Goal: Task Accomplishment & Management: Complete application form

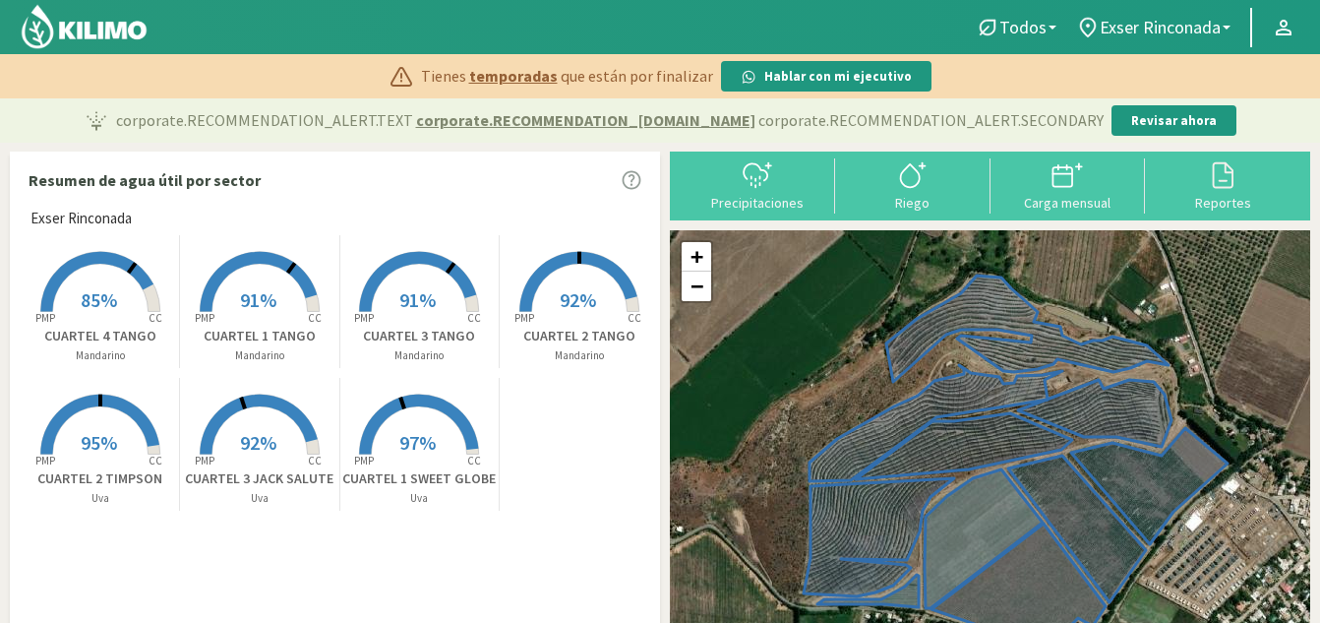
click at [253, 308] on span "91%" at bounding box center [258, 299] width 36 height 25
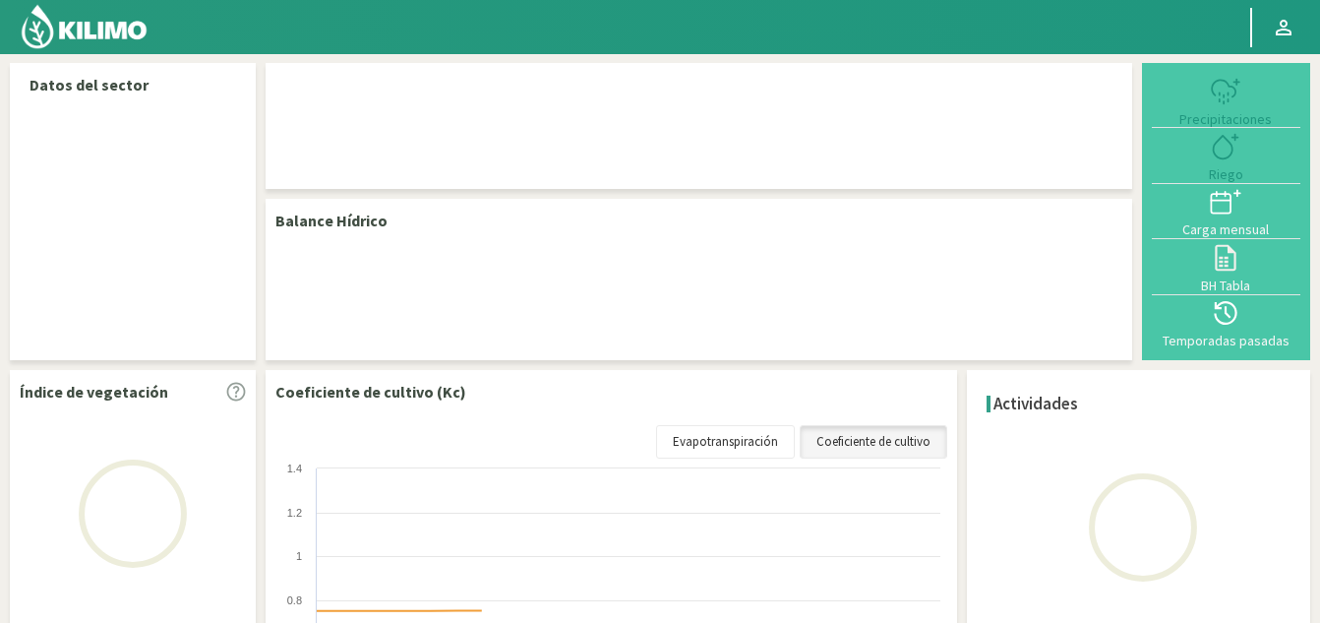
select select "1: Object"
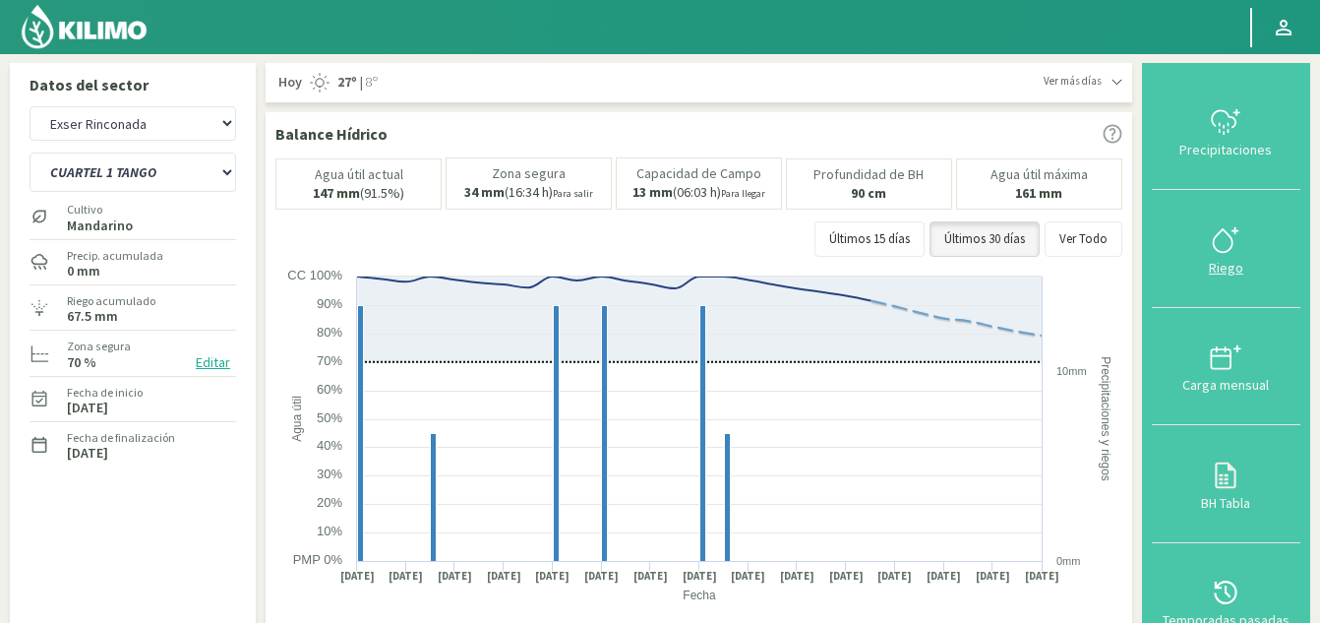
click at [1220, 244] on icon at bounding box center [1225, 239] width 31 height 31
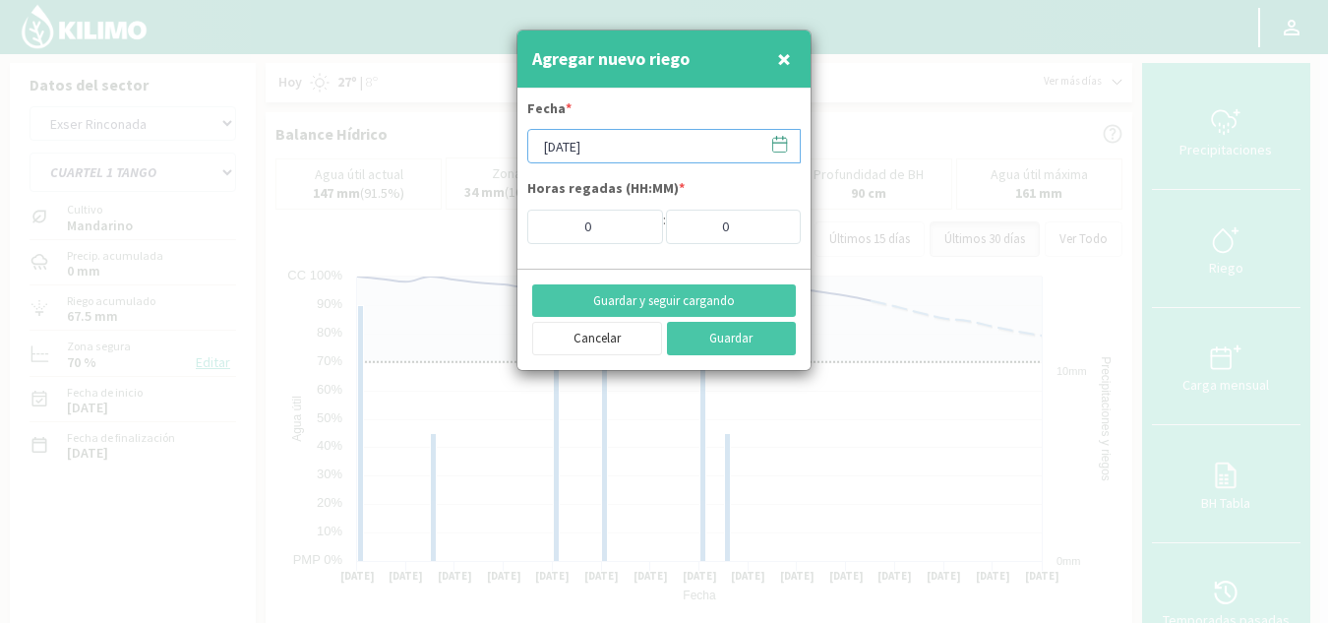
click at [628, 149] on input "[DATE]" at bounding box center [663, 146] width 273 height 34
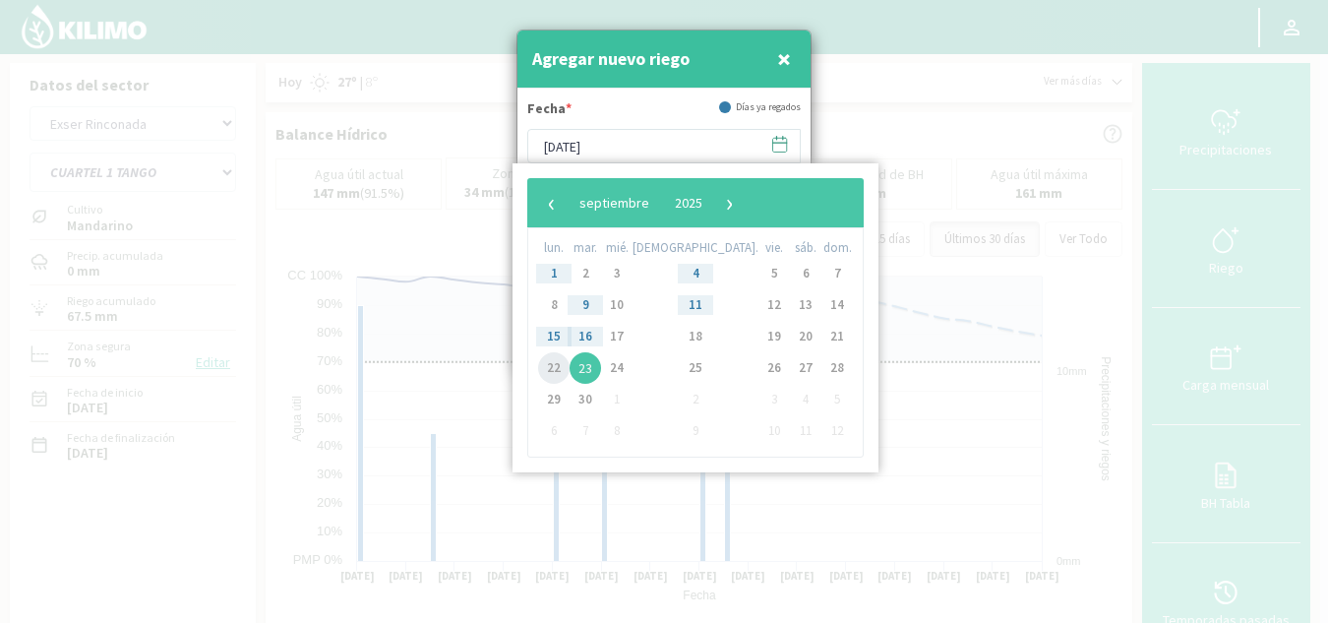
click at [557, 370] on span "22" at bounding box center [553, 367] width 31 height 31
type input "[DATE]"
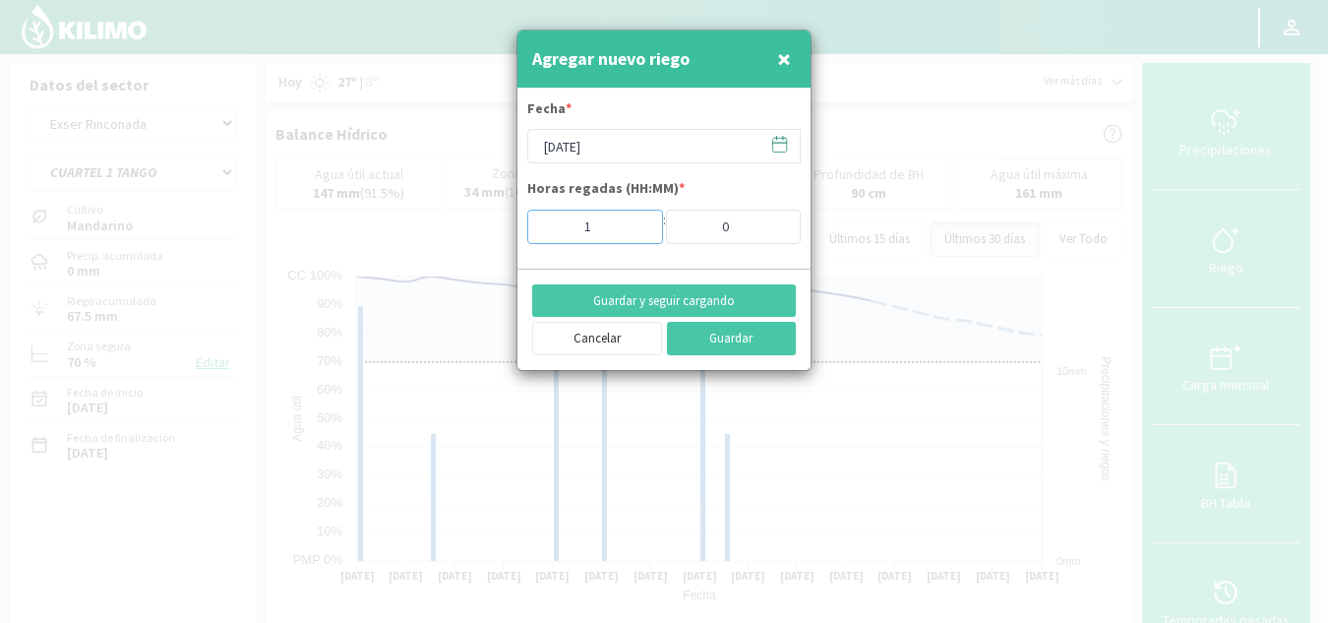
click at [640, 222] on input "1" at bounding box center [595, 227] width 136 height 34
click at [640, 222] on input "2" at bounding box center [595, 227] width 136 height 34
click at [640, 222] on input "3" at bounding box center [595, 227] width 136 height 34
click at [640, 222] on input "4" at bounding box center [595, 227] width 136 height 34
click at [640, 222] on input "5" at bounding box center [595, 227] width 136 height 34
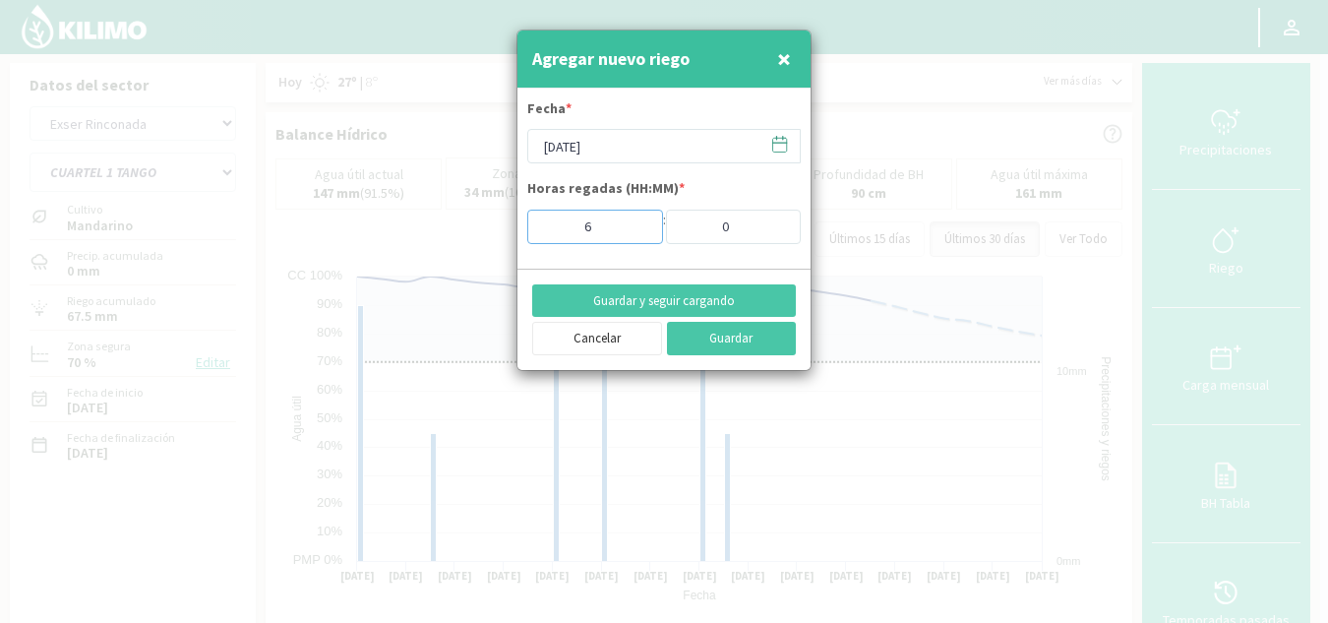
type input "6"
click at [640, 222] on input "6" at bounding box center [595, 227] width 136 height 34
click at [737, 336] on button "Guardar" at bounding box center [732, 338] width 130 height 33
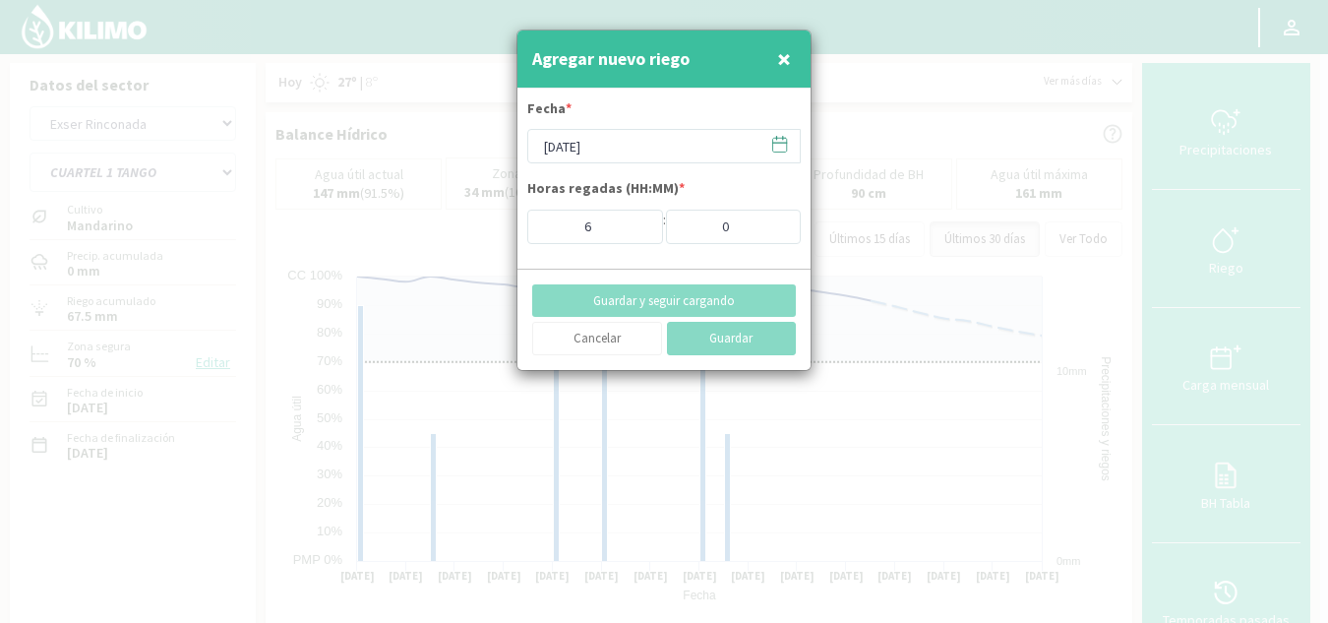
type input "[DATE]"
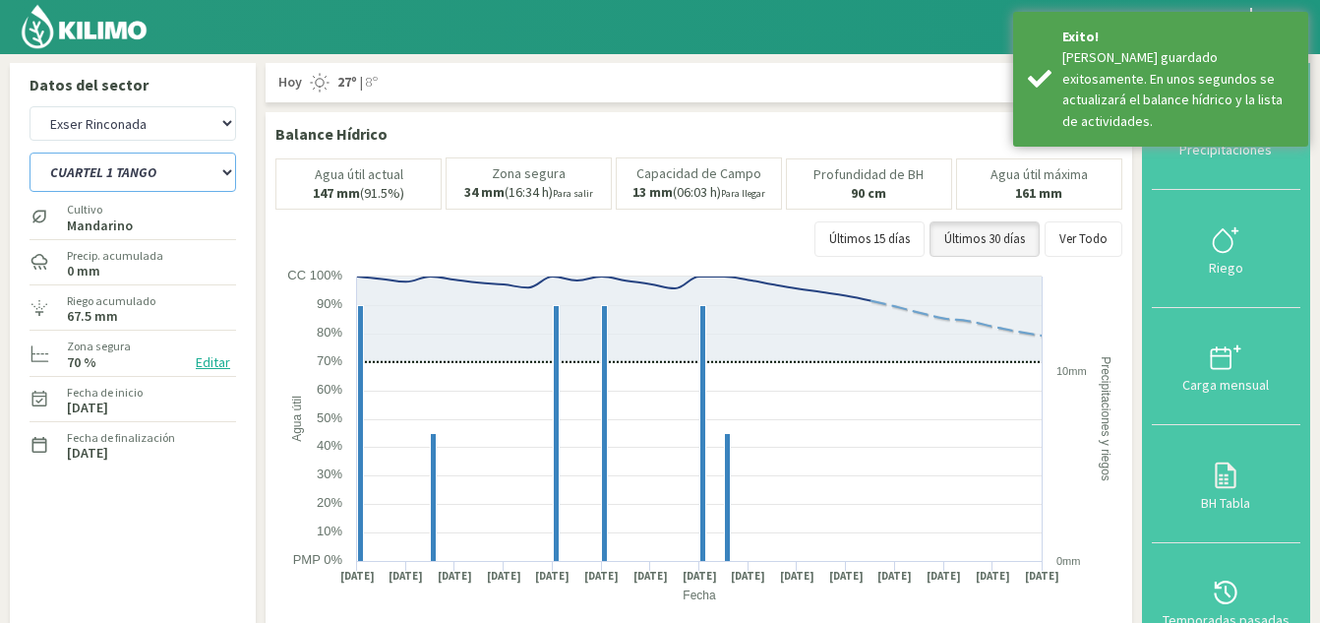
click at [219, 172] on select "CUARTEL 1 SWEET GLOBE CUARTEL 1 TANGO CUARTEL 2 TANGO CUARTEL 2 [PERSON_NAME] C…" at bounding box center [133, 171] width 207 height 39
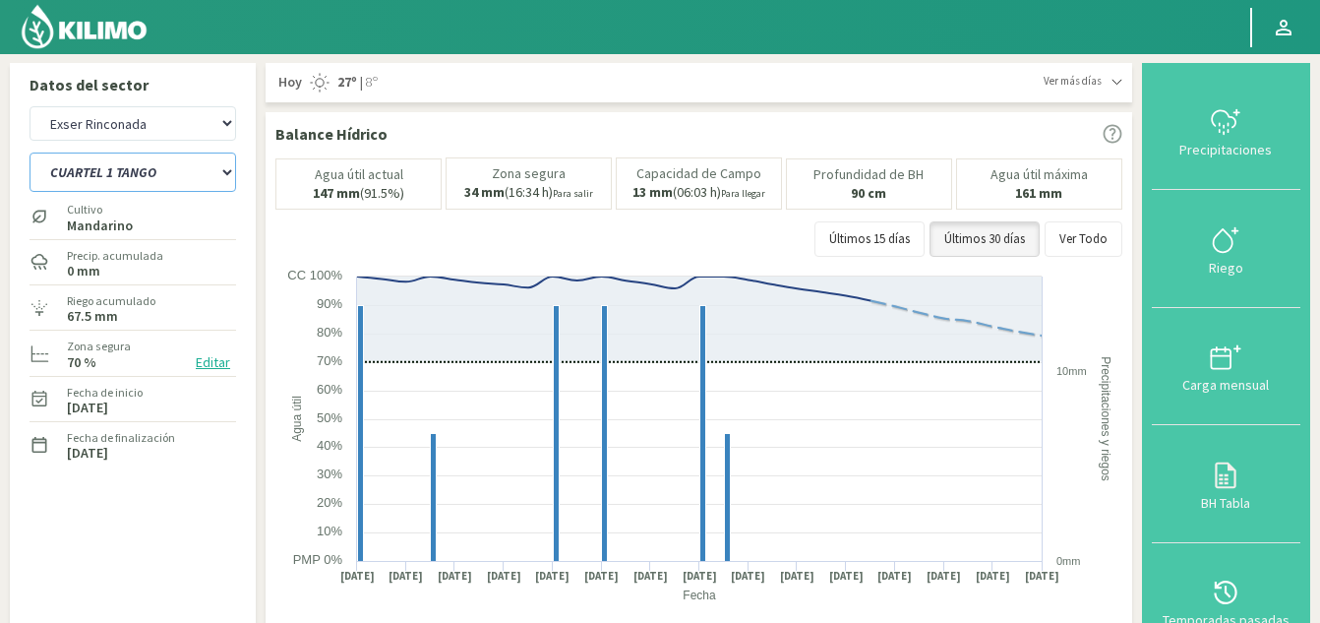
select select "2: Object"
click at [30, 152] on select "CUARTEL 1 SWEET GLOBE CUARTEL 1 TANGO CUARTEL 2 TANGO CUARTEL 2 [PERSON_NAME] C…" at bounding box center [133, 171] width 207 height 39
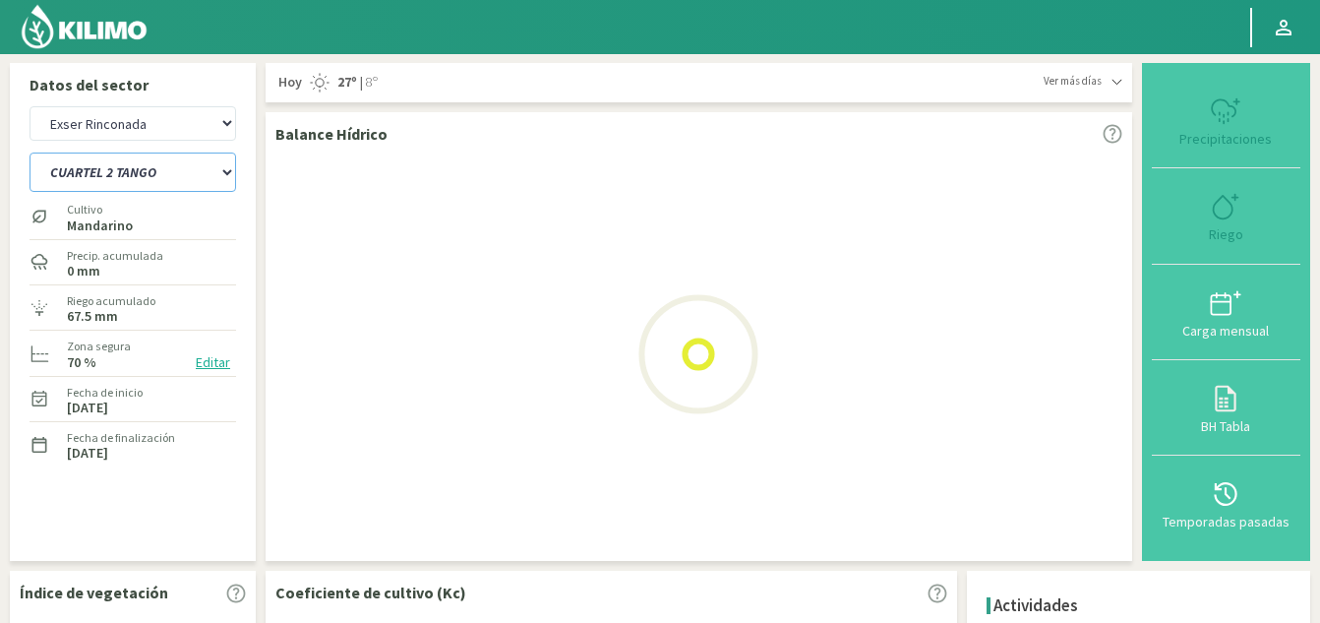
select select "4: Object"
select select "9: Object"
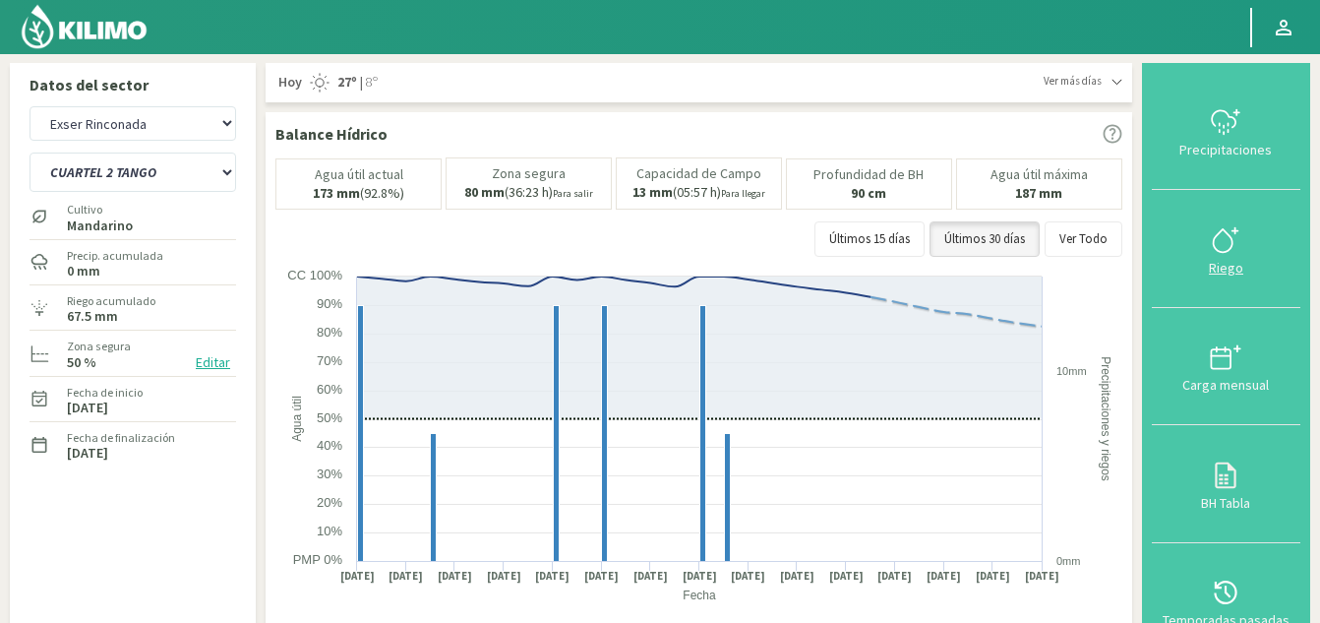
click at [1220, 246] on icon at bounding box center [1225, 239] width 31 height 31
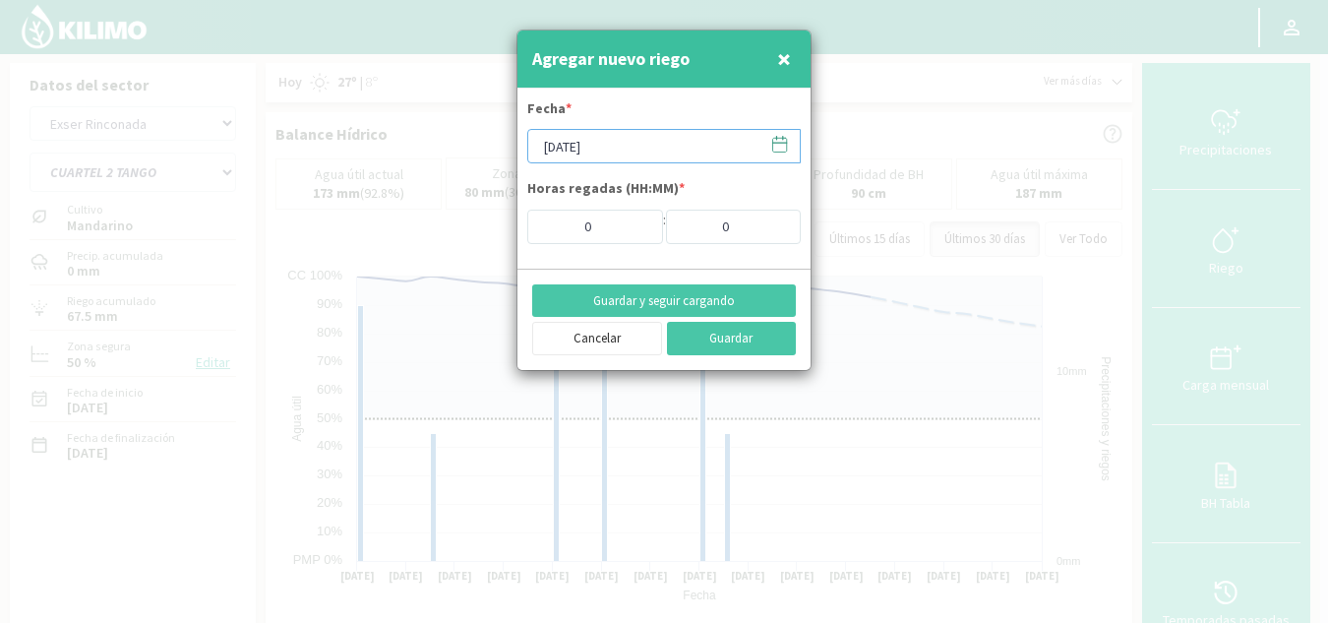
click at [734, 146] on input "[DATE]" at bounding box center [663, 146] width 273 height 34
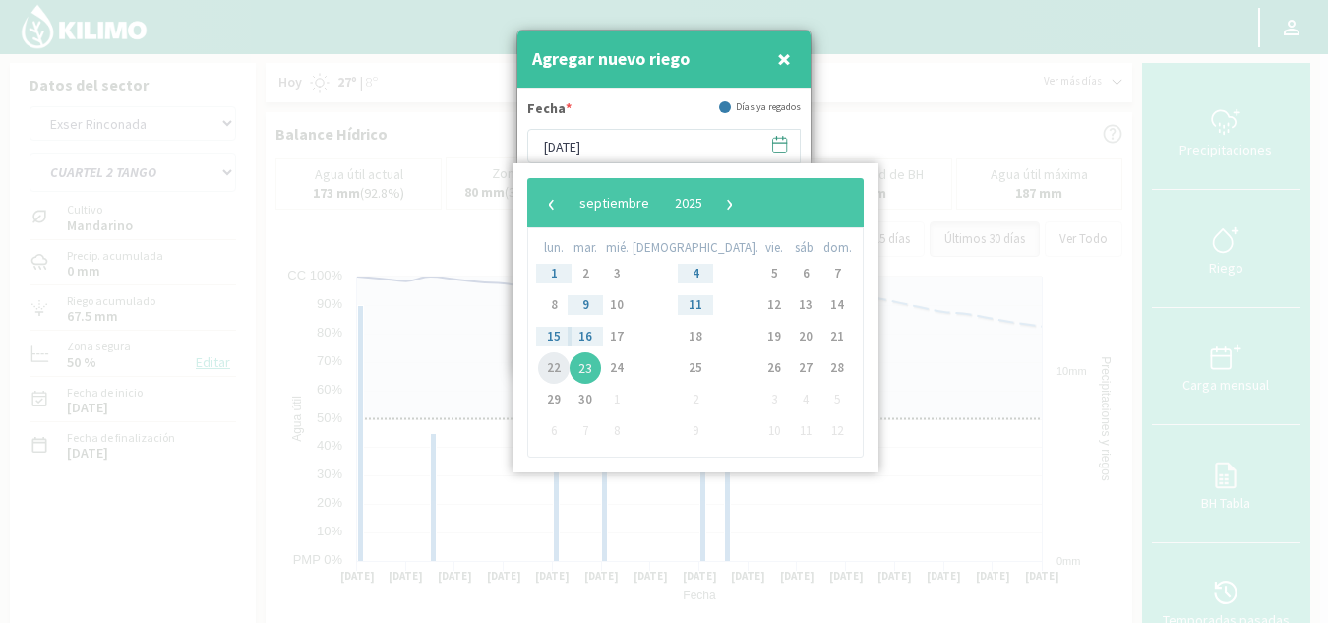
click at [554, 373] on span "22" at bounding box center [553, 367] width 31 height 31
type input "[DATE]"
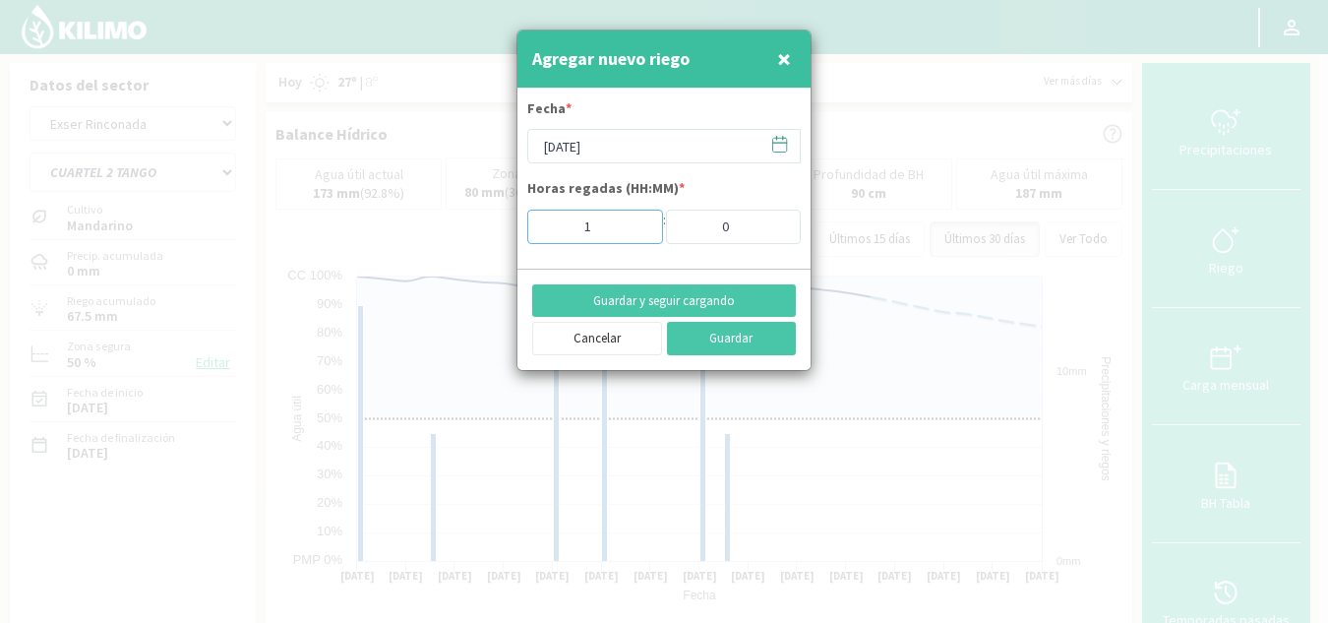
click at [639, 222] on input "1" at bounding box center [595, 227] width 136 height 34
click at [639, 222] on input "2" at bounding box center [595, 227] width 136 height 34
click at [639, 222] on input "3" at bounding box center [595, 227] width 136 height 34
click at [639, 222] on input "4" at bounding box center [595, 227] width 136 height 34
click at [639, 222] on input "5" at bounding box center [595, 227] width 136 height 34
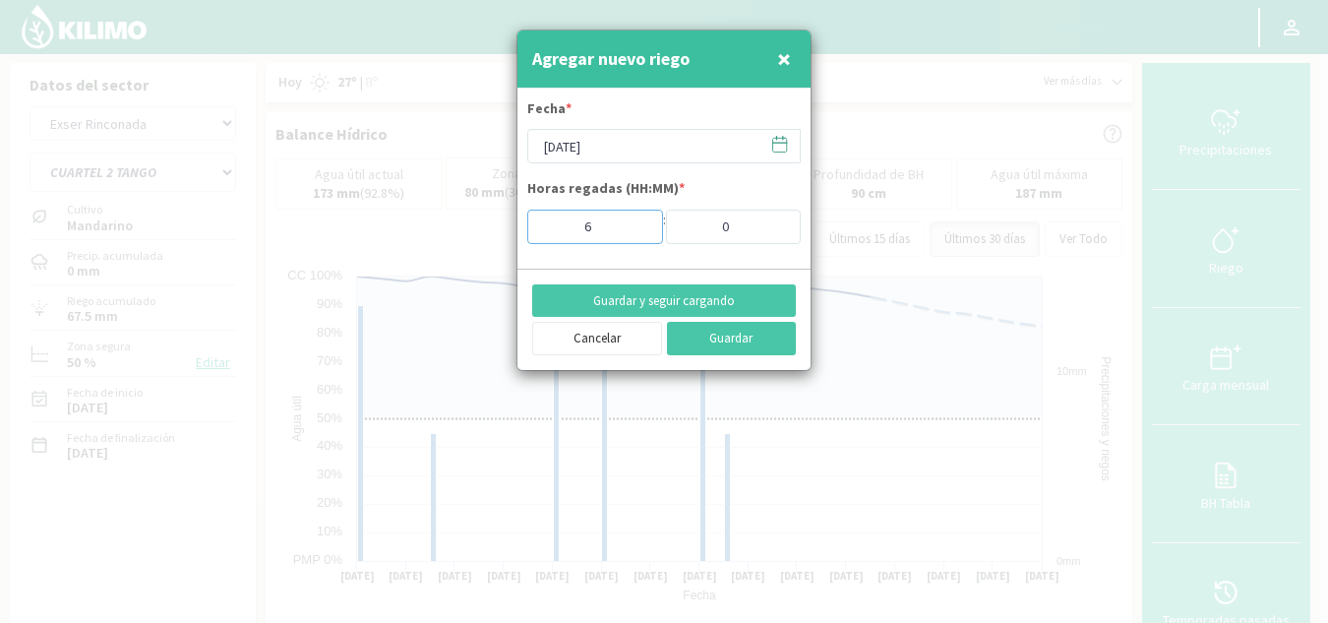
type input "6"
click at [639, 222] on input "6" at bounding box center [595, 227] width 136 height 34
click at [715, 334] on button "Guardar" at bounding box center [732, 338] width 130 height 33
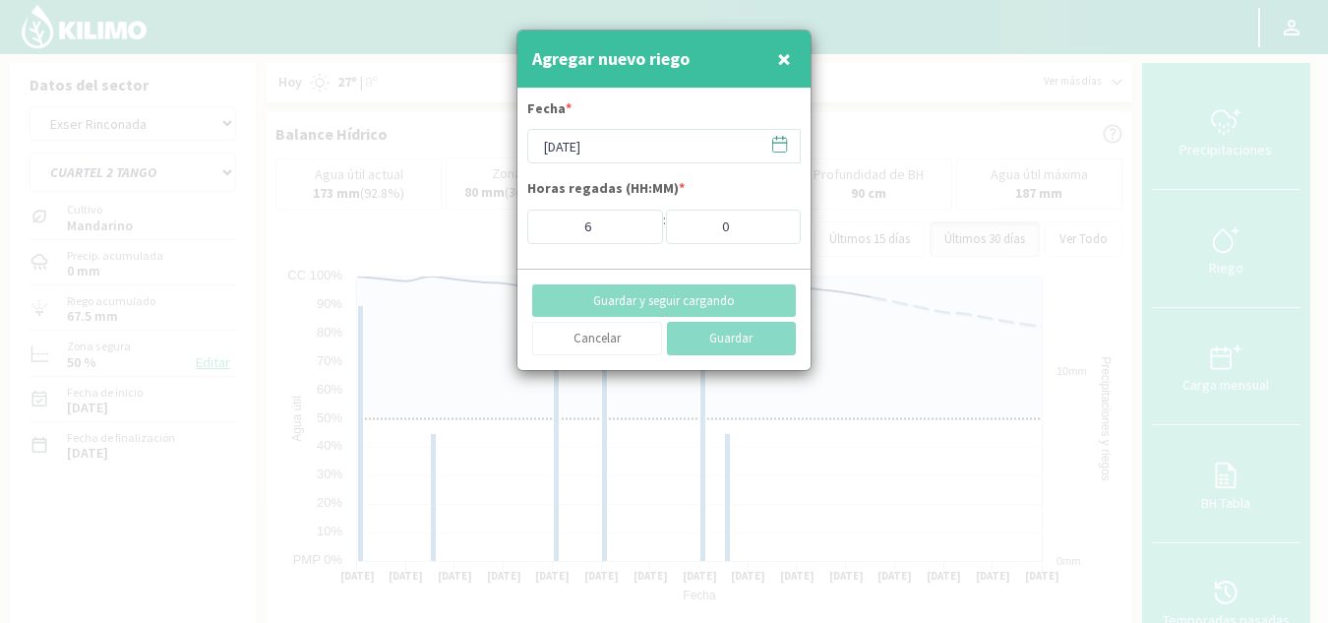
type input "[DATE]"
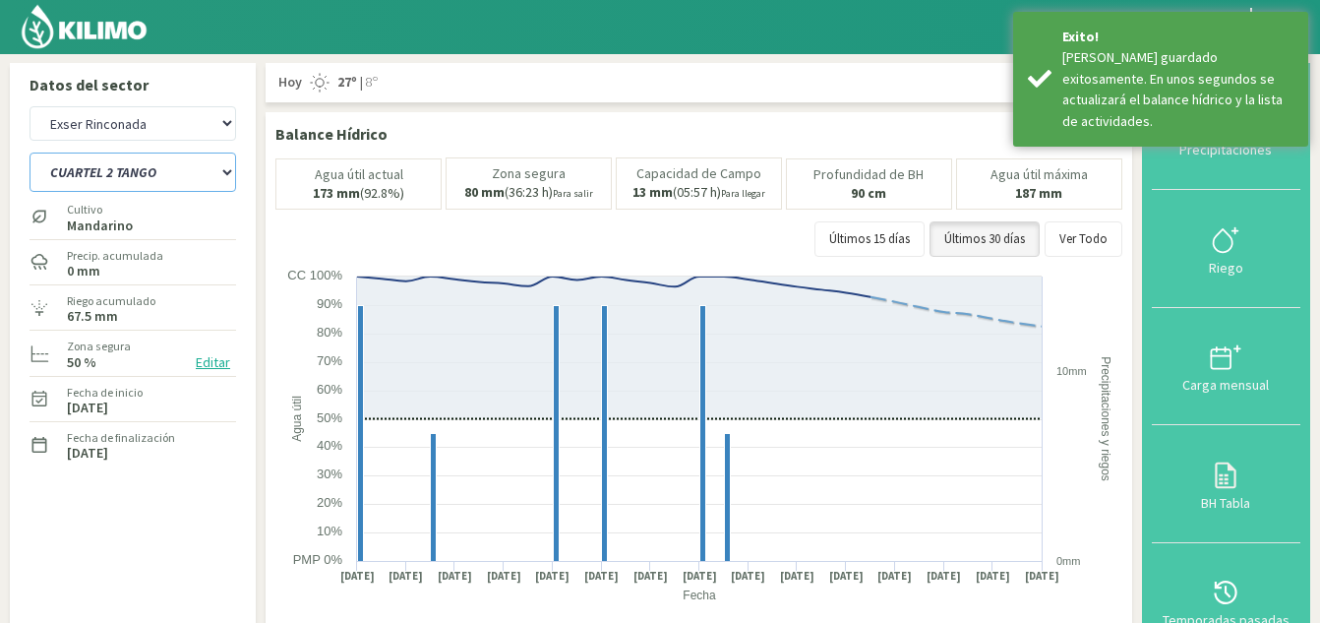
click at [173, 164] on select "CUARTEL 1 SWEET GLOBE CUARTEL 1 TANGO CUARTEL 2 TANGO CUARTEL 2 [PERSON_NAME] C…" at bounding box center [133, 171] width 207 height 39
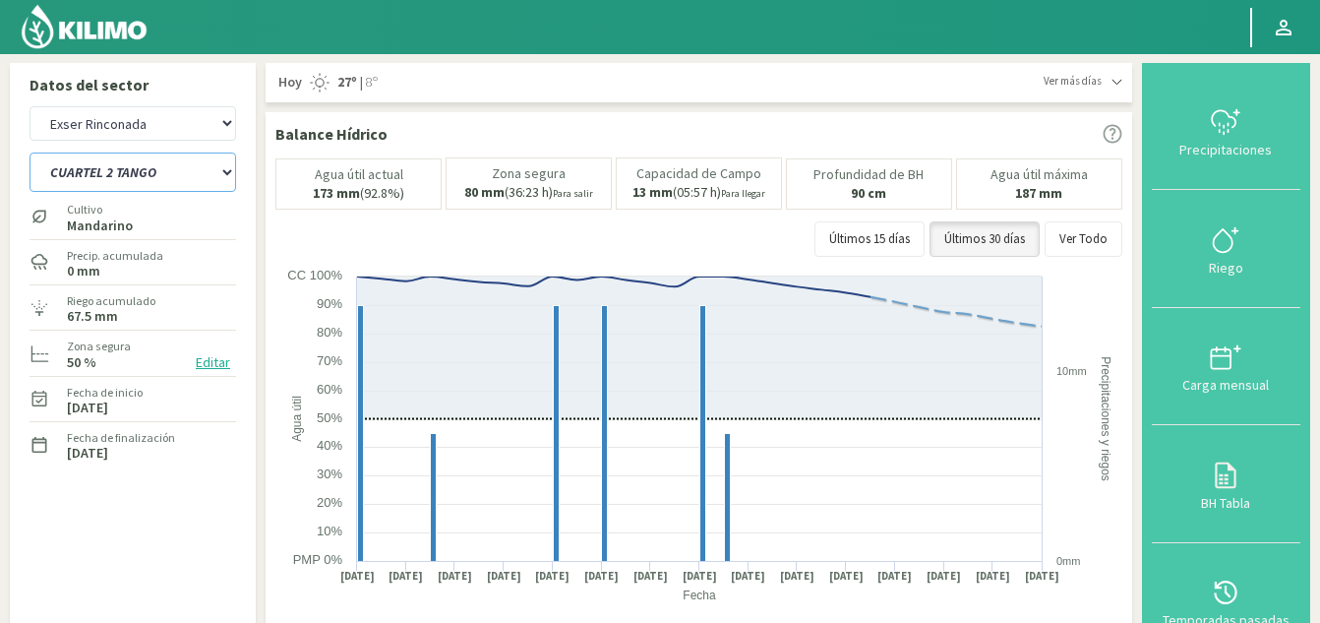
select select "12: Object"
click at [30, 152] on select "CUARTEL 1 SWEET GLOBE CUARTEL 1 TANGO CUARTEL 2 TANGO CUARTEL 2 [PERSON_NAME] C…" at bounding box center [133, 171] width 207 height 39
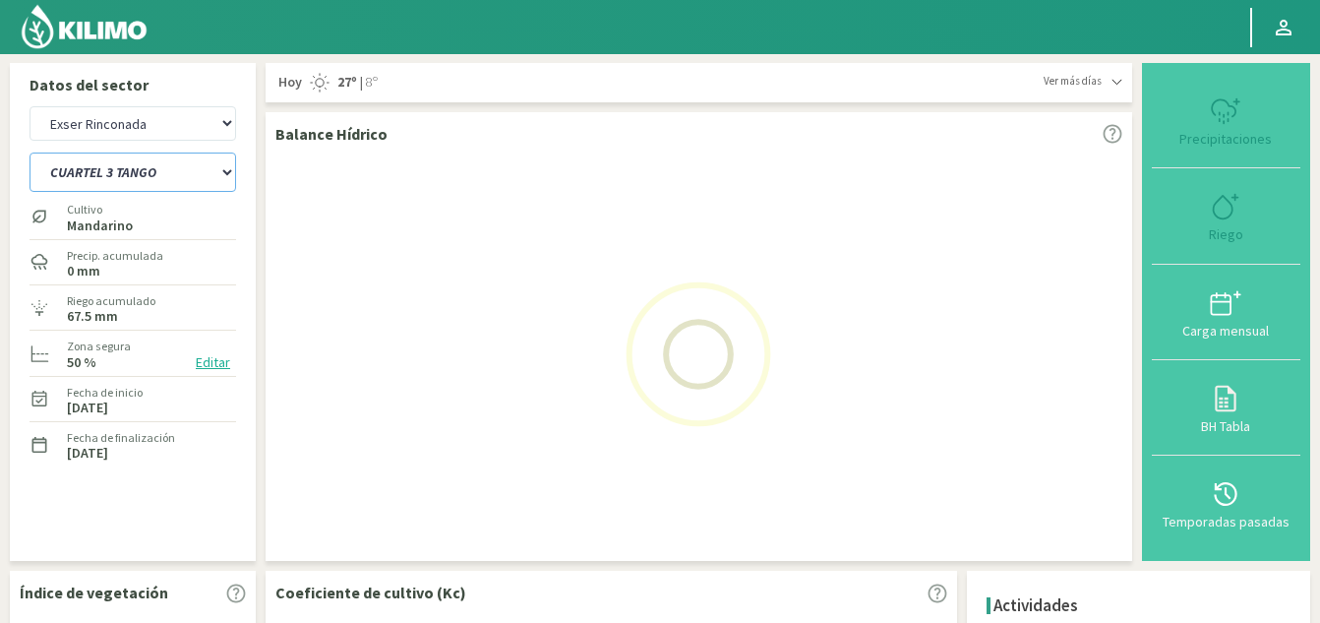
select select "7: Object"
select select "19: Object"
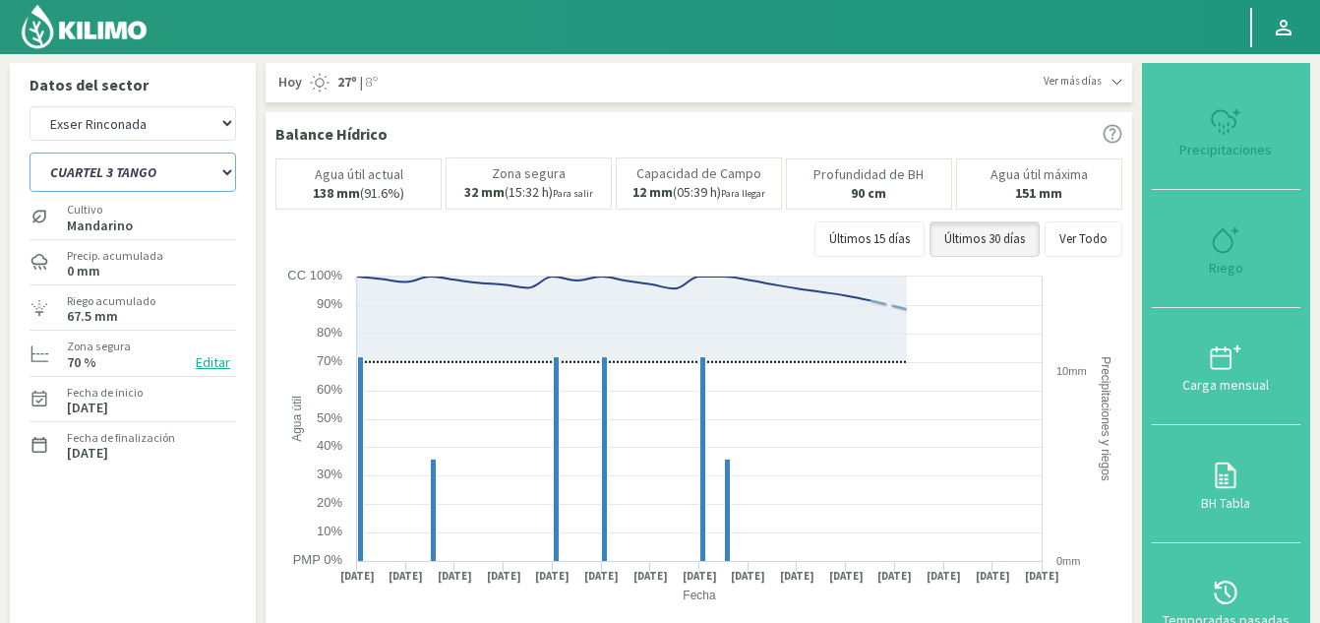
type input "0"
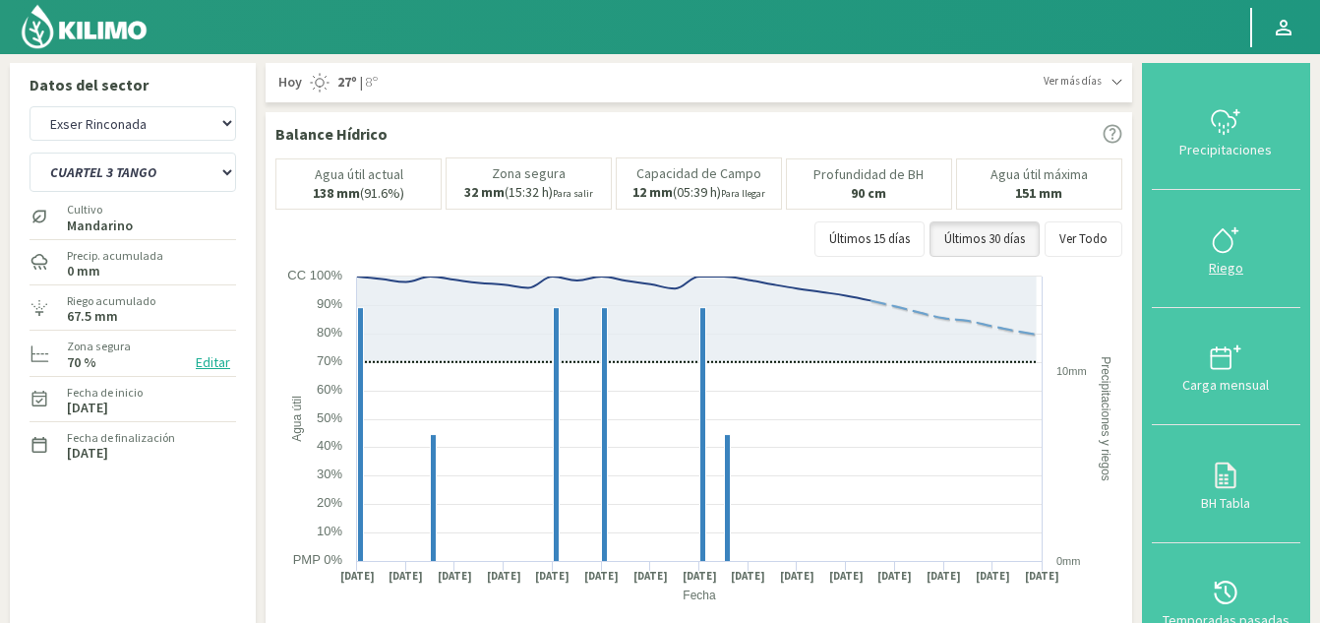
click at [1226, 237] on icon at bounding box center [1225, 239] width 31 height 31
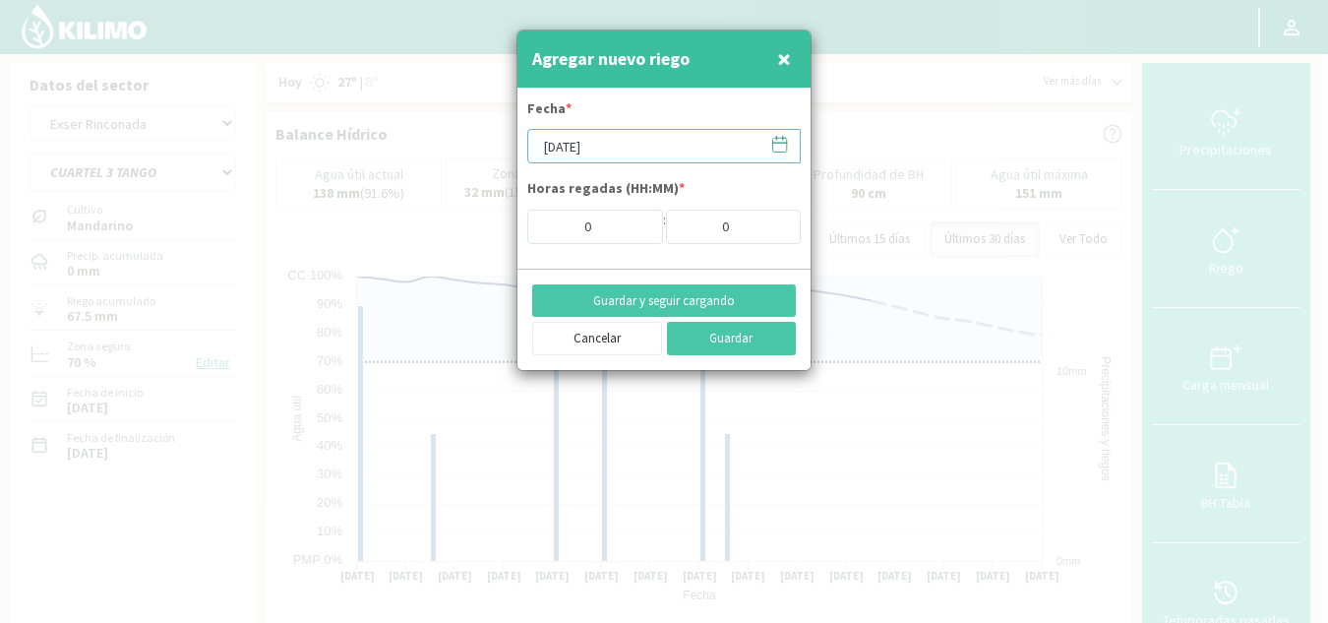
click at [623, 154] on input "[DATE]" at bounding box center [663, 146] width 273 height 34
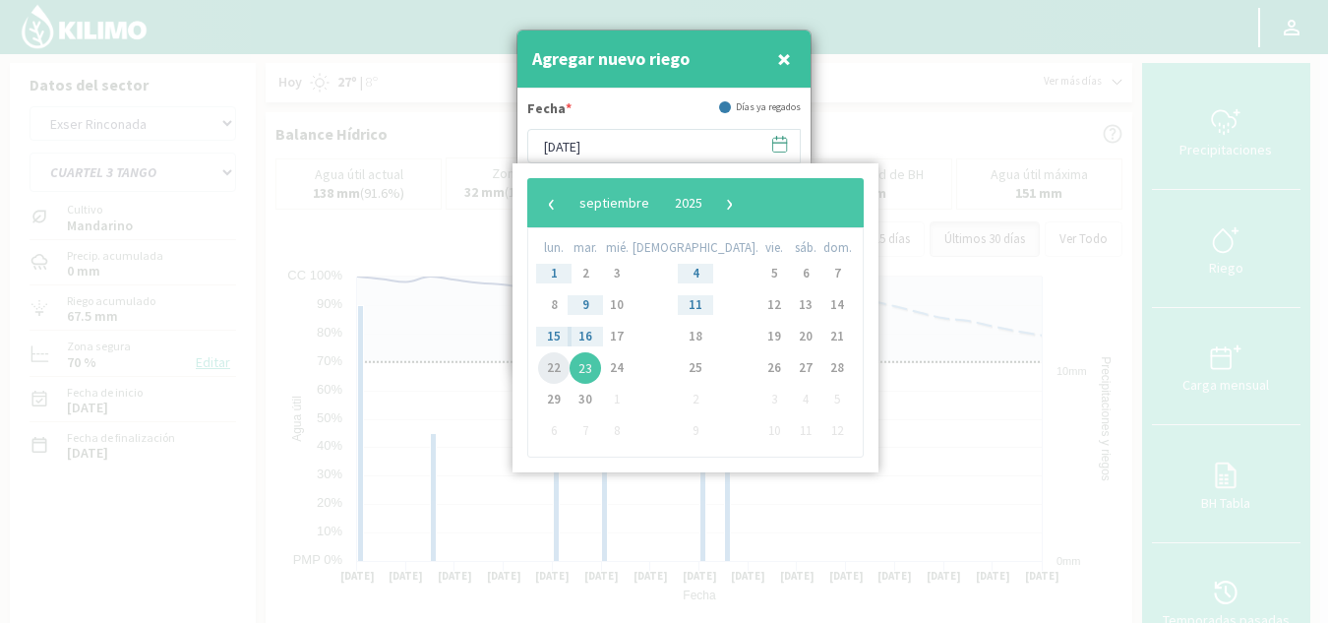
click at [557, 363] on span "22" at bounding box center [553, 367] width 31 height 31
type input "[DATE]"
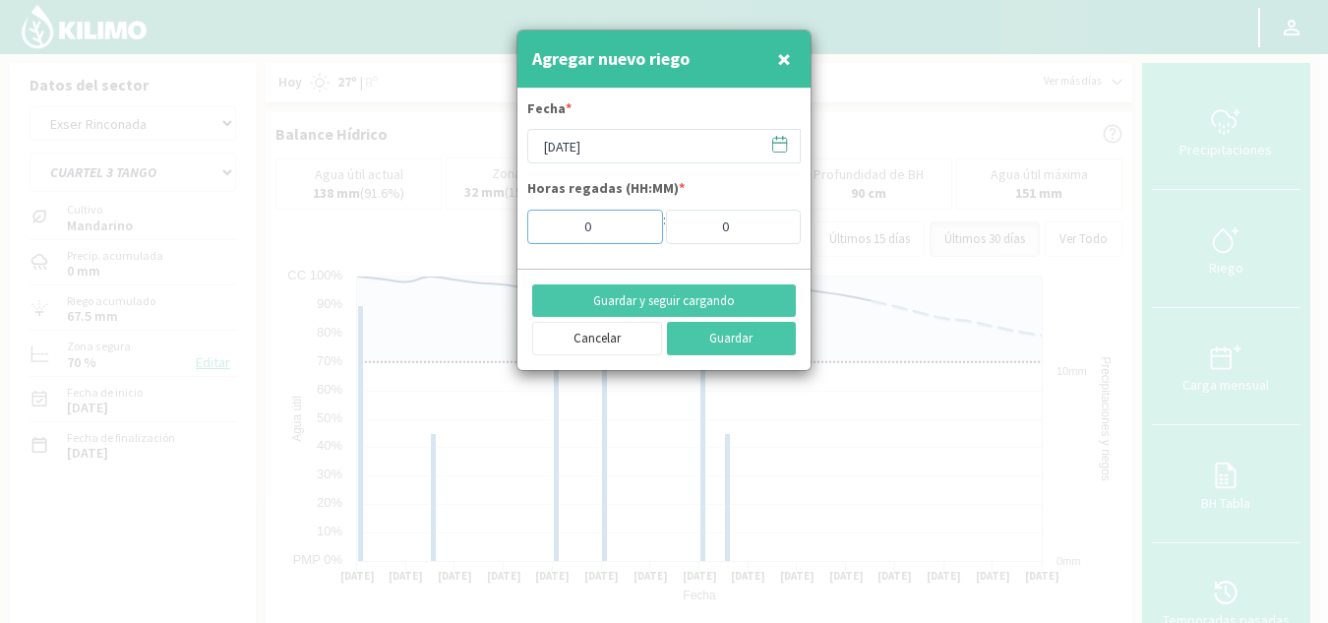
click at [634, 232] on input "0" at bounding box center [595, 227] width 136 height 34
click at [636, 222] on input "1" at bounding box center [595, 227] width 136 height 34
click at [636, 222] on input "2" at bounding box center [595, 227] width 136 height 34
click at [636, 222] on input "3" at bounding box center [595, 227] width 136 height 34
click at [636, 222] on input "4" at bounding box center [595, 227] width 136 height 34
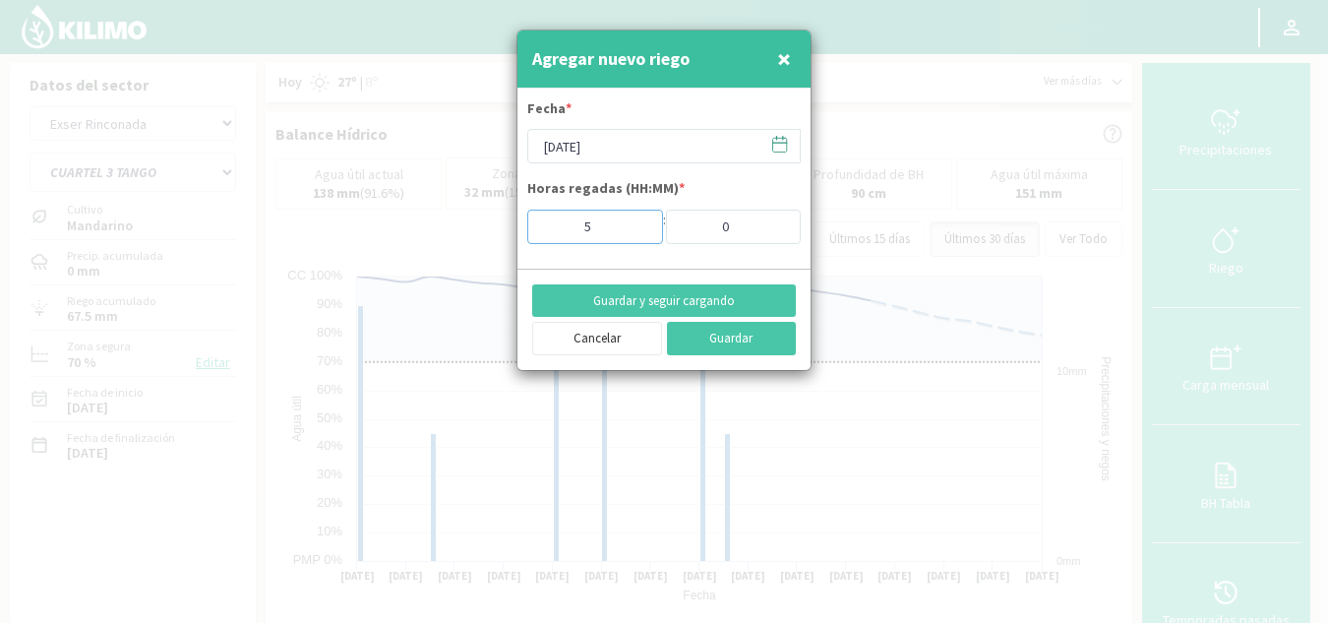
click at [636, 222] on input "5" at bounding box center [595, 227] width 136 height 34
type input "6"
click at [636, 222] on input "6" at bounding box center [595, 227] width 136 height 34
click at [727, 340] on button "Guardar" at bounding box center [732, 338] width 130 height 33
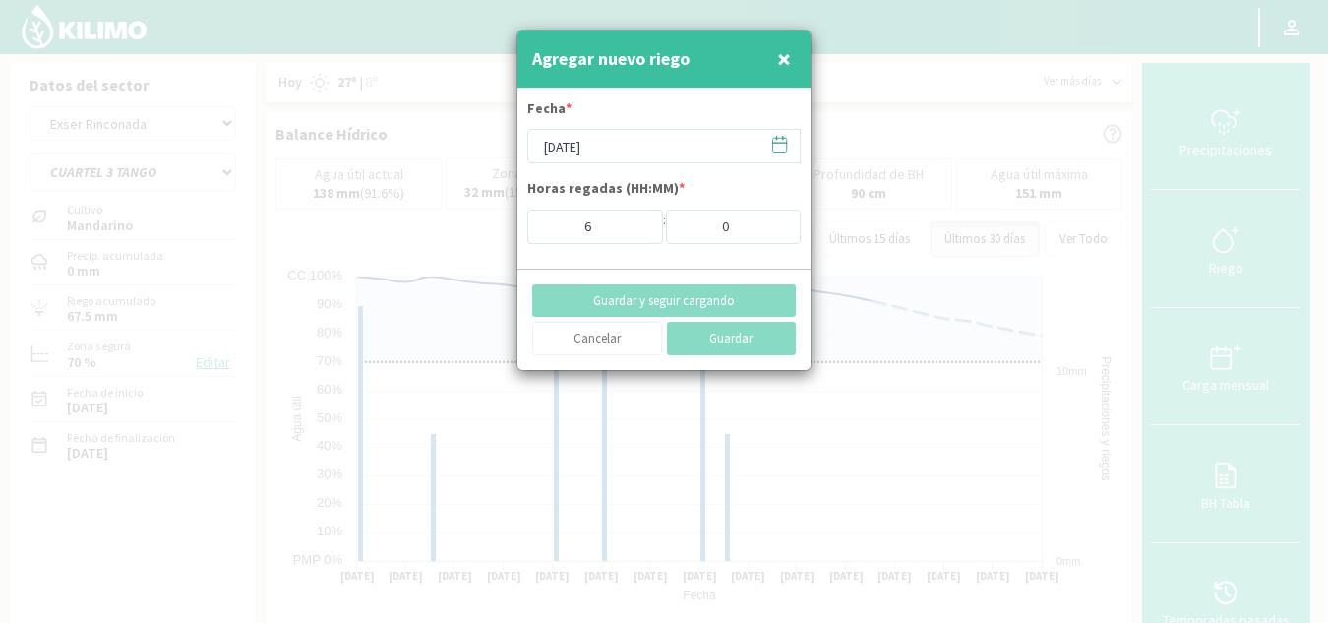
type input "[DATE]"
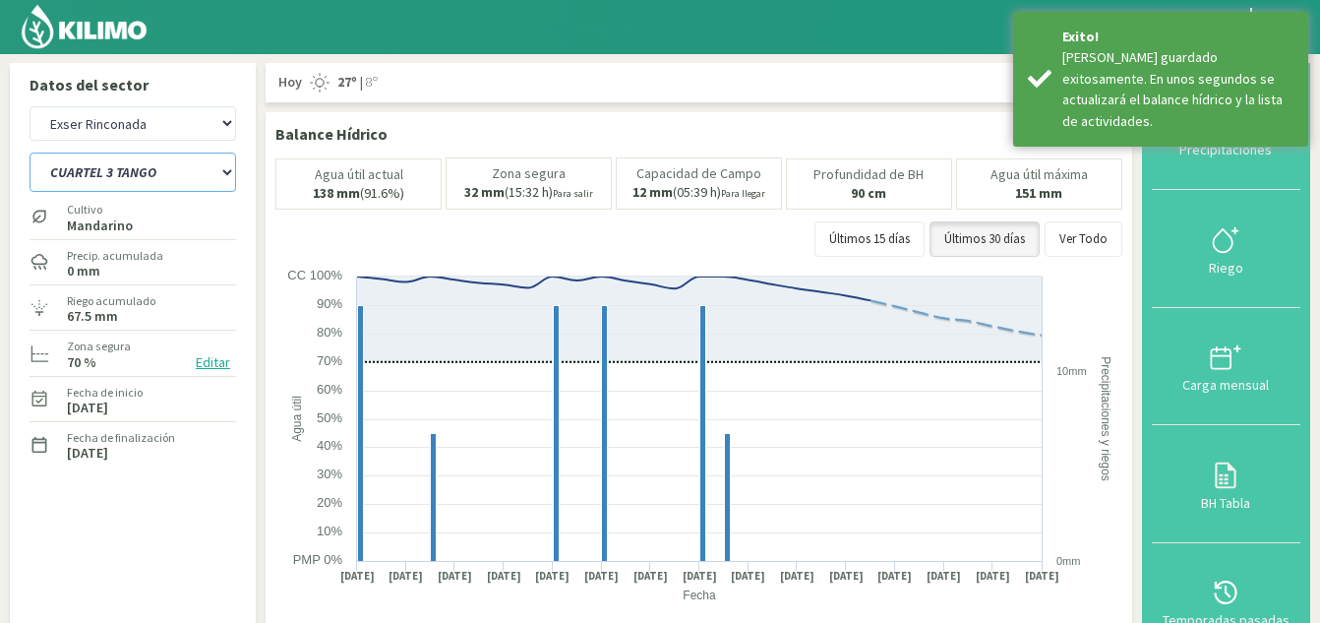
click at [164, 174] on select "CUARTEL 1 SWEET GLOBE CUARTEL 1 TANGO CUARTEL 2 TANGO CUARTEL 2 [PERSON_NAME] C…" at bounding box center [133, 171] width 207 height 39
select select "20: Object"
click at [30, 152] on select "CUARTEL 1 SWEET GLOBE CUARTEL 1 TANGO CUARTEL 2 TANGO CUARTEL 2 [PERSON_NAME] C…" at bounding box center [133, 171] width 207 height 39
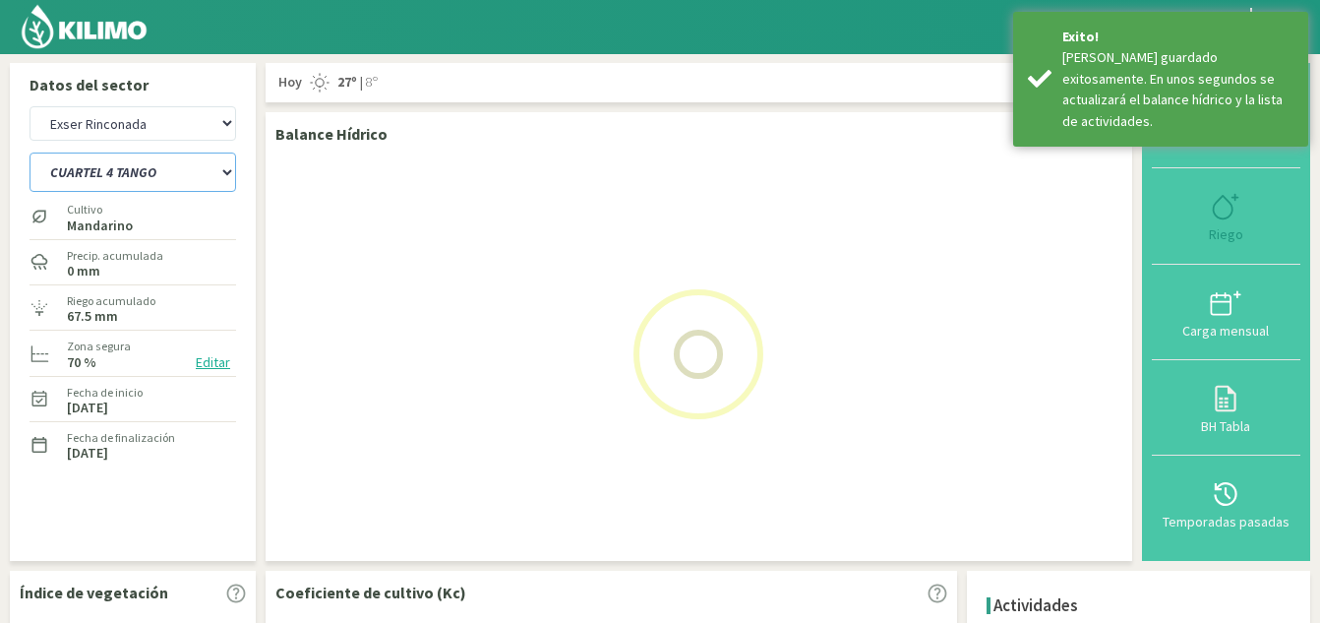
select select "10: Object"
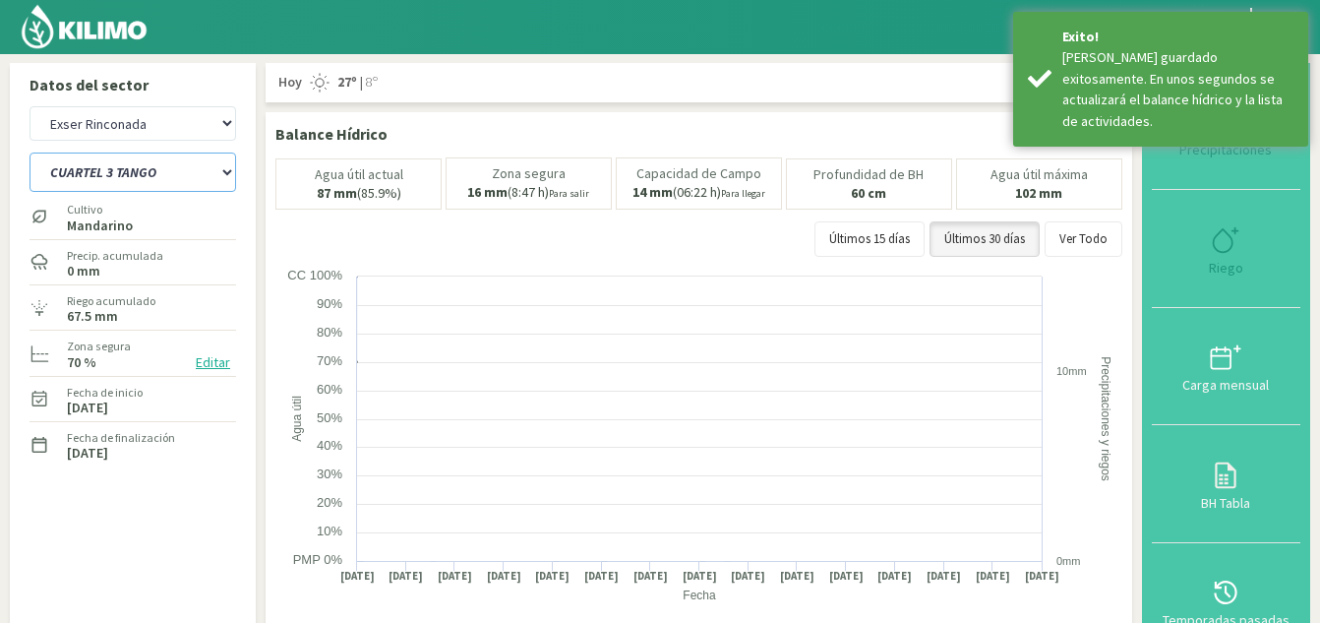
select select "27: Object"
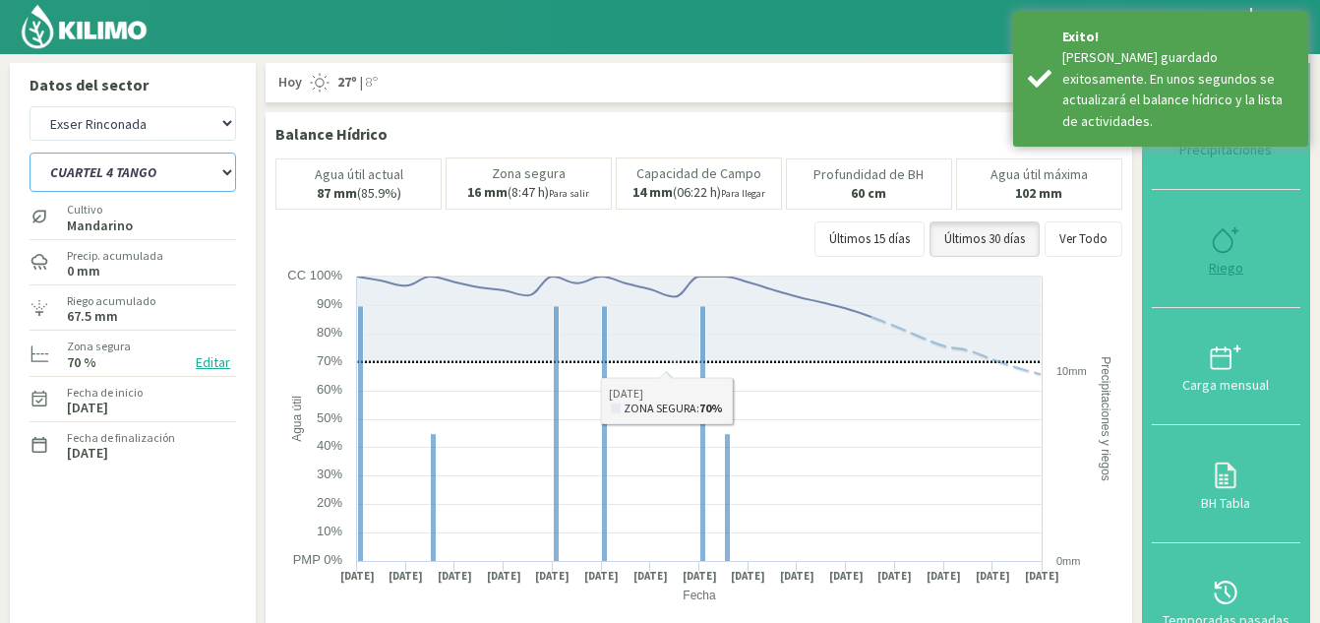
type input "0"
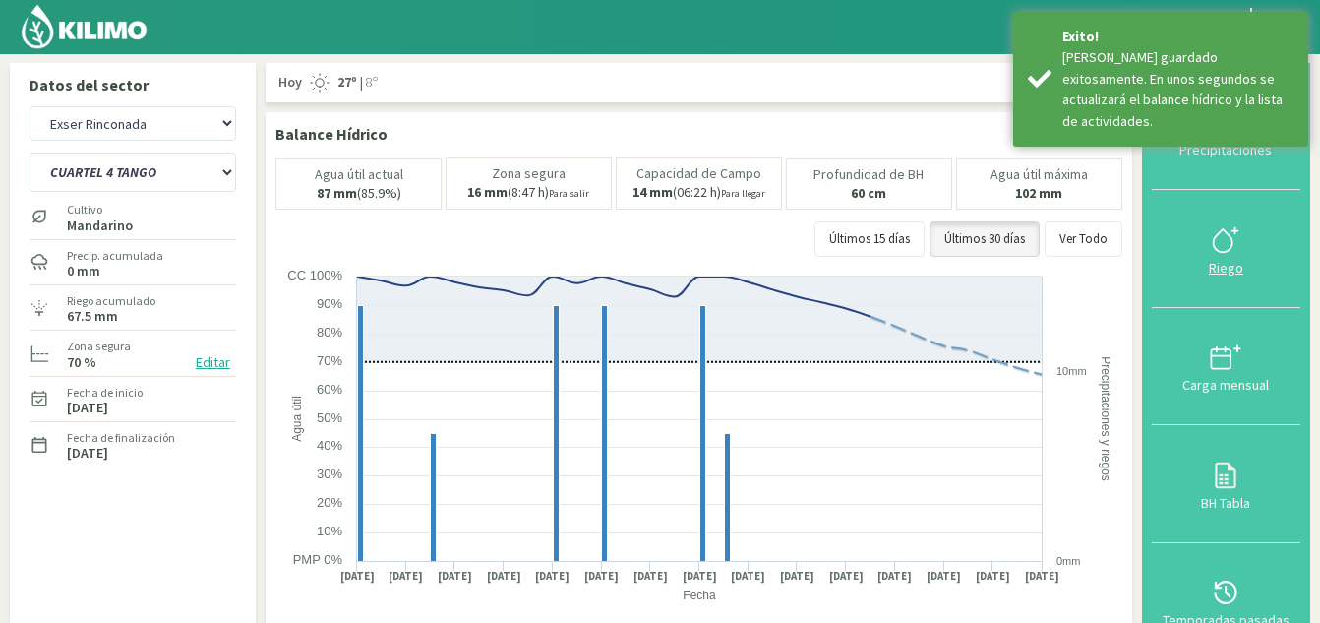
click at [1233, 264] on div "Riego" at bounding box center [1226, 268] width 137 height 14
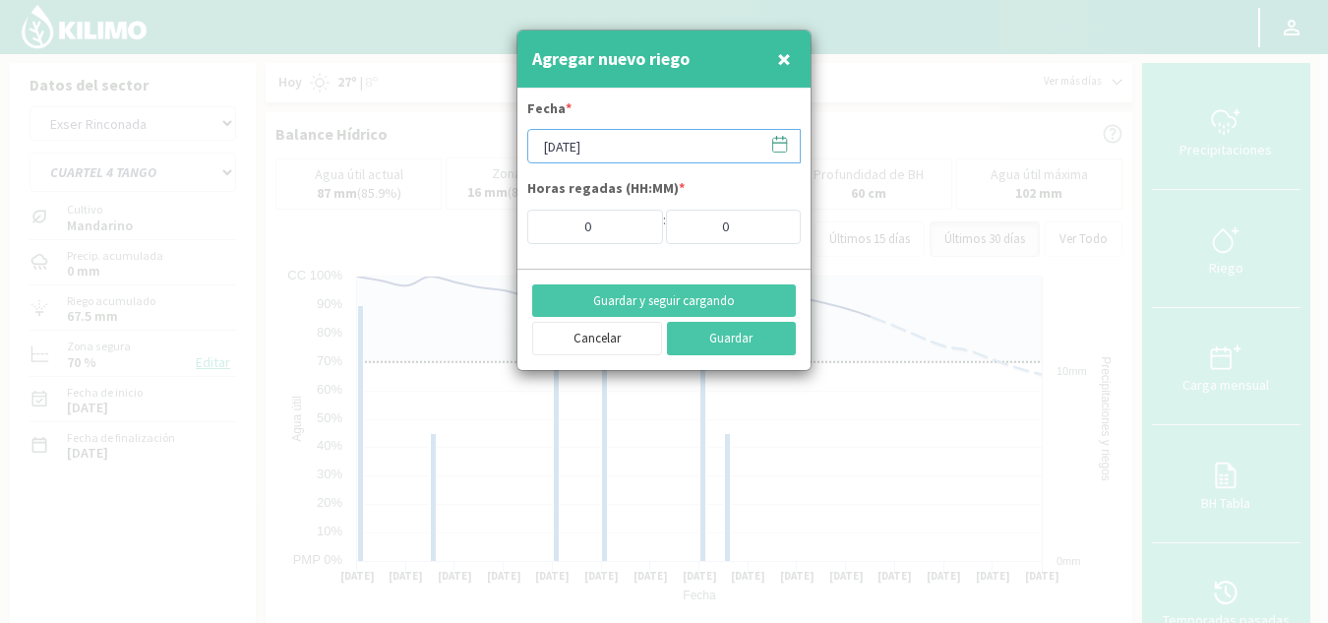
click at [634, 142] on input "[DATE]" at bounding box center [663, 146] width 273 height 34
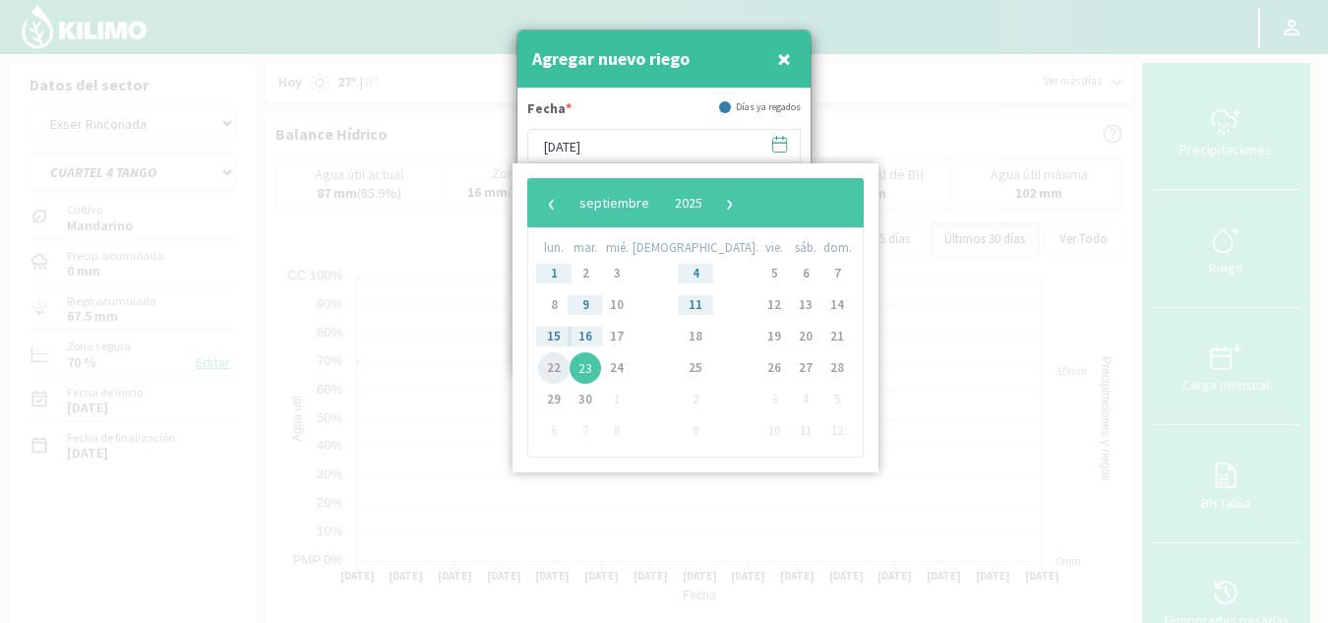
click at [559, 360] on span "22" at bounding box center [553, 367] width 31 height 31
type input "[DATE]"
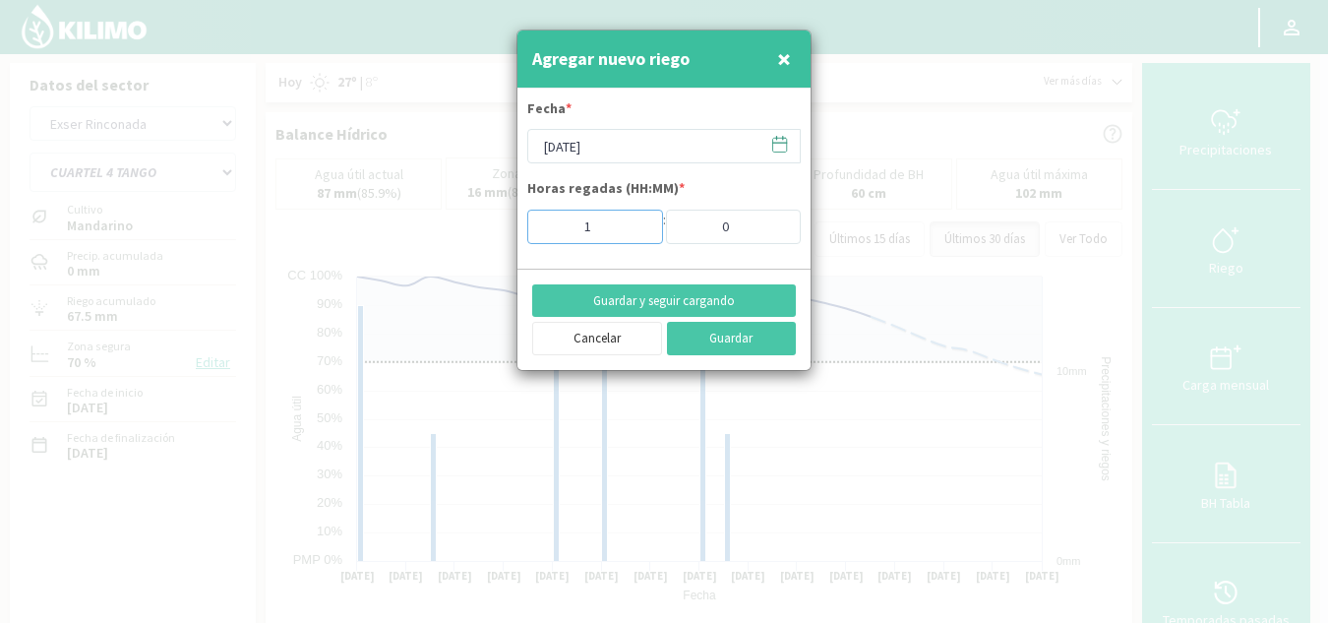
click at [636, 218] on input "1" at bounding box center [595, 227] width 136 height 34
click at [636, 218] on input "2" at bounding box center [595, 227] width 136 height 34
click at [636, 218] on input "3" at bounding box center [595, 227] width 136 height 34
click at [636, 218] on input "4" at bounding box center [595, 227] width 136 height 34
click at [636, 218] on input "5" at bounding box center [595, 227] width 136 height 34
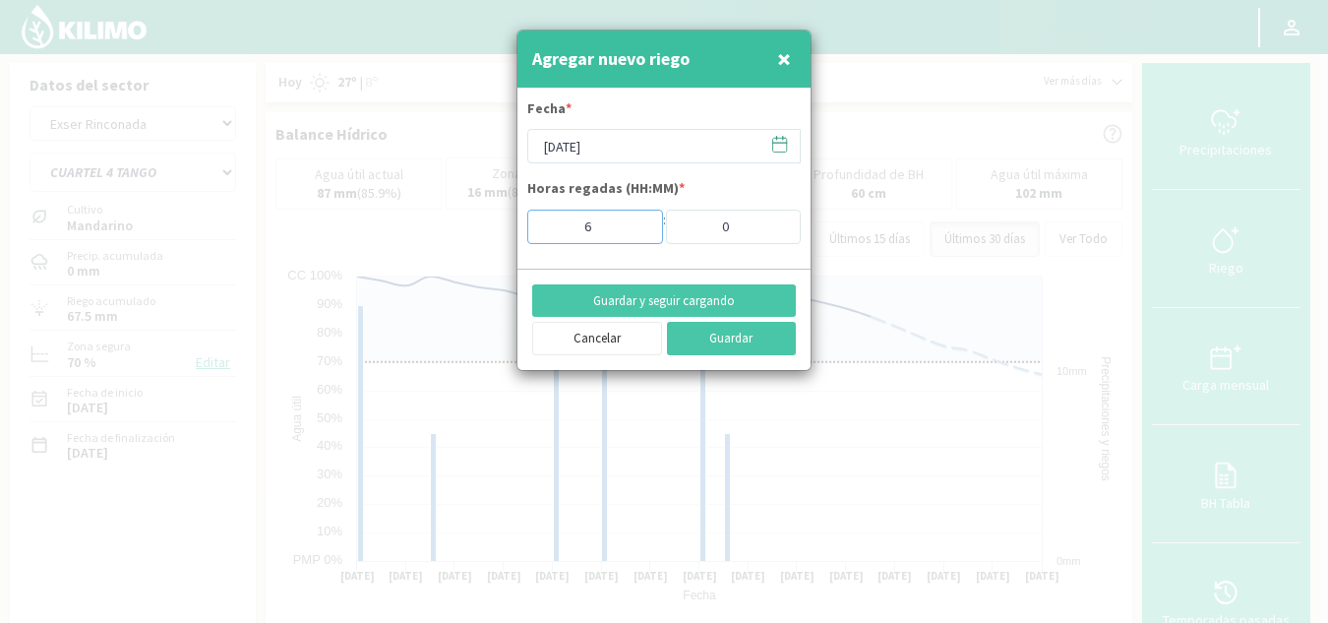
type input "6"
click at [636, 218] on input "6" at bounding box center [595, 227] width 136 height 34
click at [732, 328] on button "Guardar" at bounding box center [732, 338] width 130 height 33
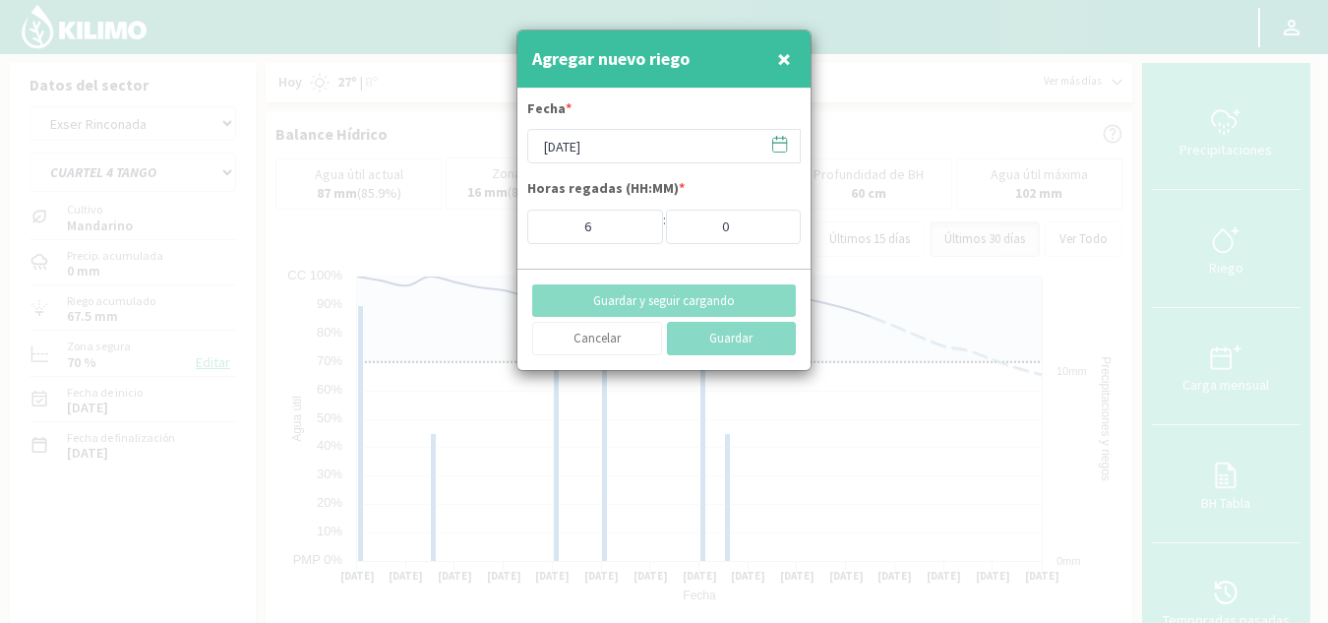
type input "[DATE]"
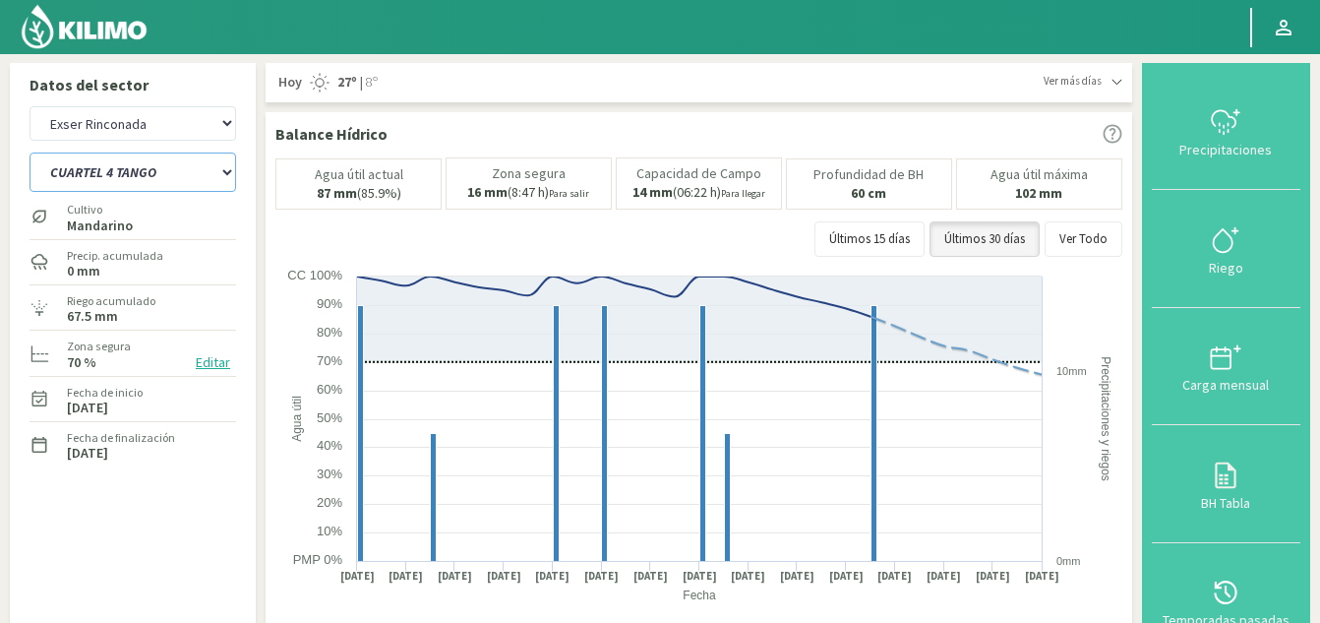
click at [181, 169] on select "CUARTEL 1 SWEET GLOBE CUARTEL 1 TANGO CUARTEL 2 TANGO CUARTEL 2 [PERSON_NAME] C…" at bounding box center [133, 171] width 207 height 39
select select "26: Object"
click at [30, 152] on select "CUARTEL 1 SWEET GLOBE CUARTEL 1 TANGO CUARTEL 2 TANGO CUARTEL 2 [PERSON_NAME] C…" at bounding box center [133, 171] width 207 height 39
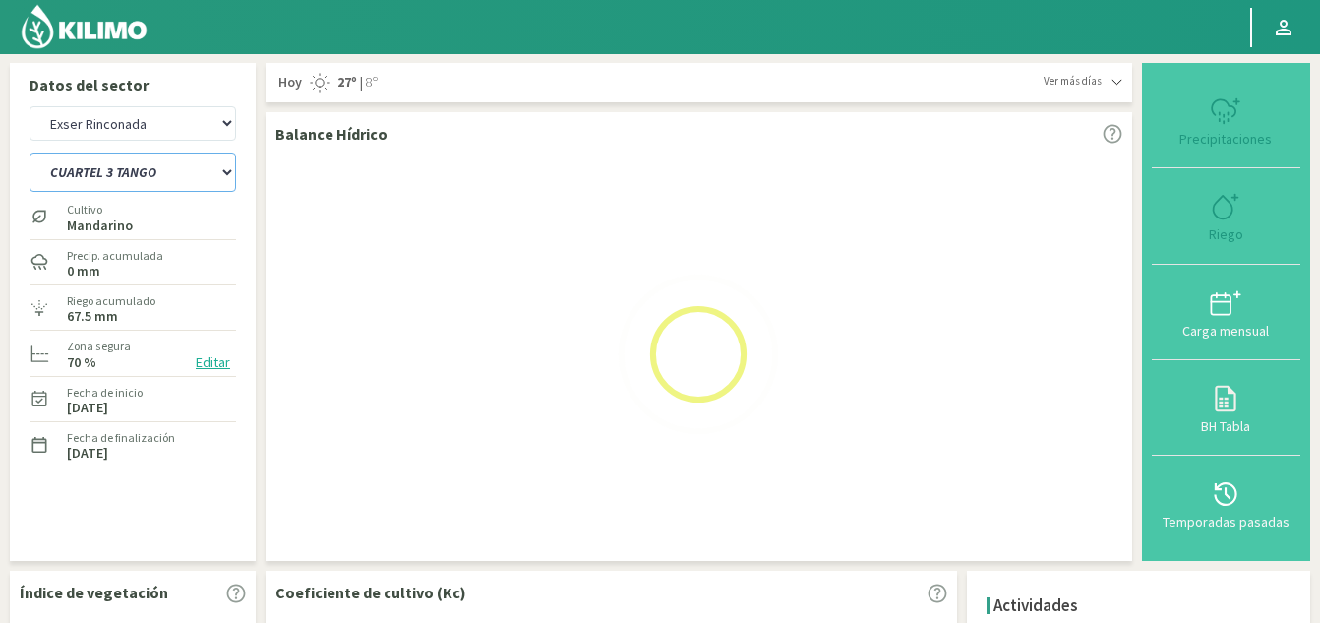
select select "13: Object"
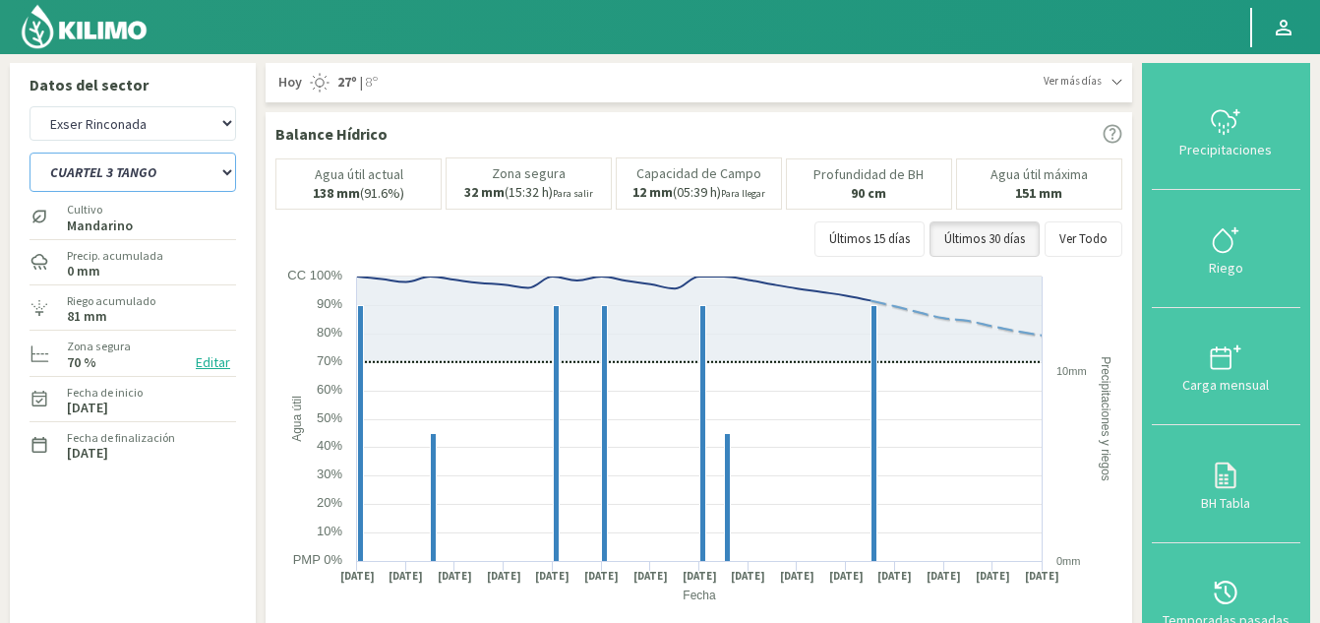
click at [153, 164] on select "CUARTEL 1 SWEET GLOBE CUARTEL 1 TANGO CUARTEL 2 TANGO CUARTEL 2 [PERSON_NAME] C…" at bounding box center [133, 171] width 207 height 39
click at [30, 152] on select "CUARTEL 1 SWEET GLOBE CUARTEL 1 TANGO CUARTEL 2 TANGO CUARTEL 2 [PERSON_NAME] C…" at bounding box center [133, 171] width 207 height 39
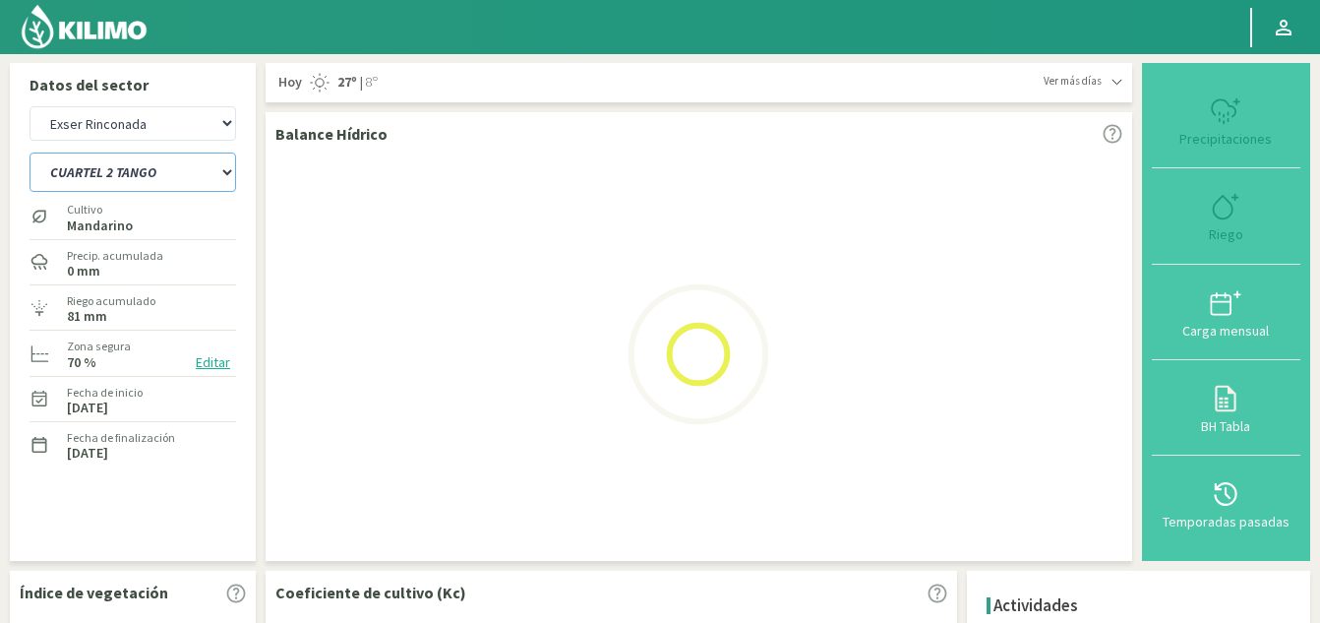
select select "33: Object"
select select "16: Object"
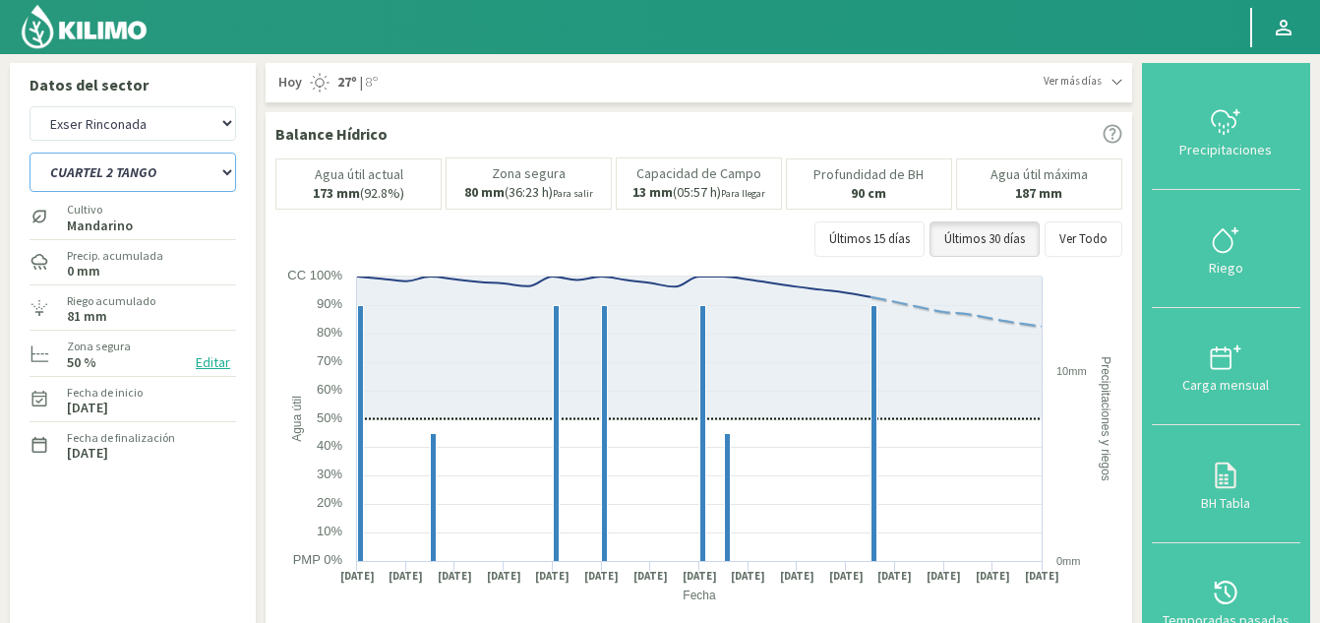
click at [159, 181] on select "CUARTEL 1 SWEET GLOBE CUARTEL 1 TANGO CUARTEL 2 TANGO CUARTEL 2 [PERSON_NAME] C…" at bounding box center [133, 171] width 207 height 39
click at [30, 152] on select "CUARTEL 1 SWEET GLOBE CUARTEL 1 TANGO CUARTEL 2 TANGO CUARTEL 2 [PERSON_NAME] C…" at bounding box center [133, 171] width 207 height 39
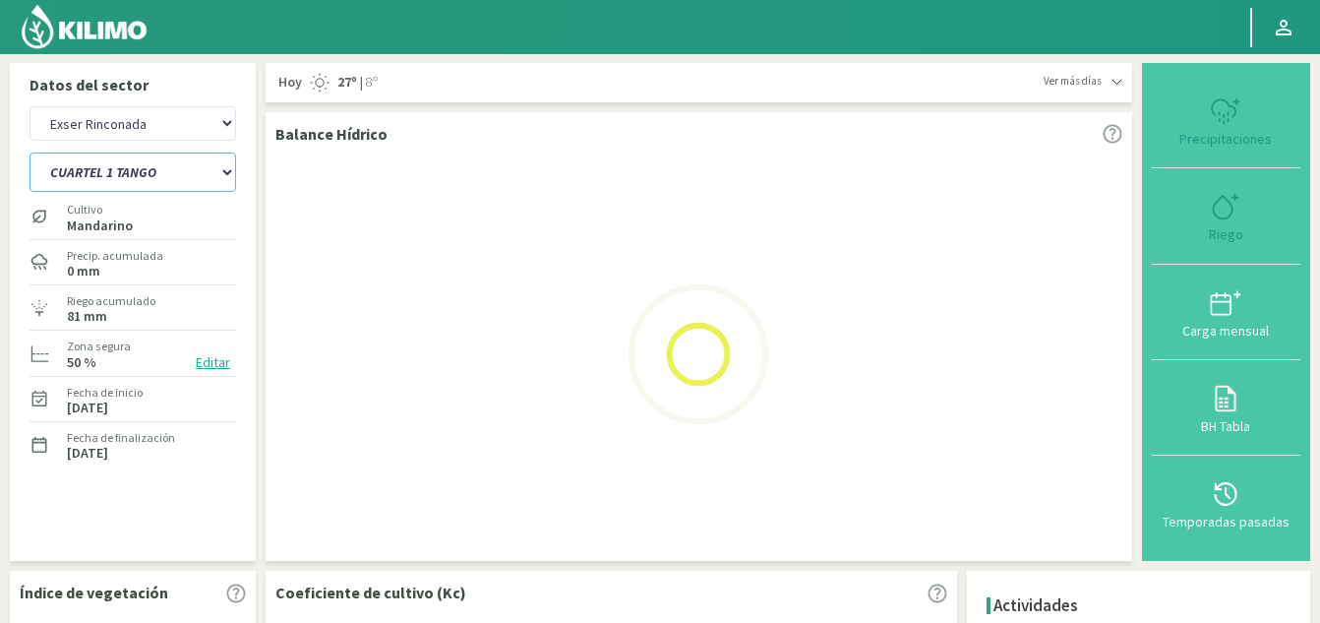
select select "37: Object"
select select "19: Object"
select select "43: Object"
